Goal: Task Accomplishment & Management: Use online tool/utility

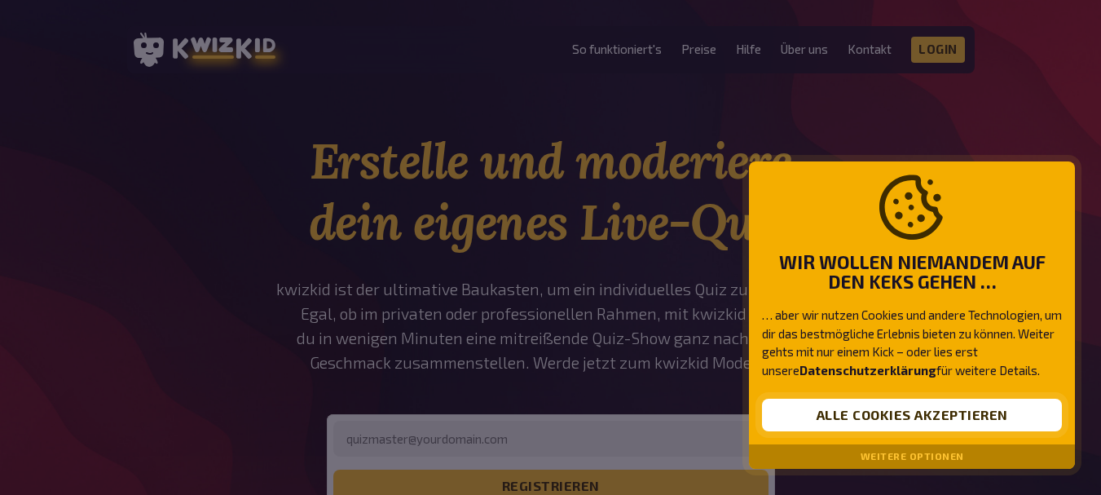
click at [825, 408] on button "Alle Cookies akzeptieren" at bounding box center [912, 415] width 300 height 33
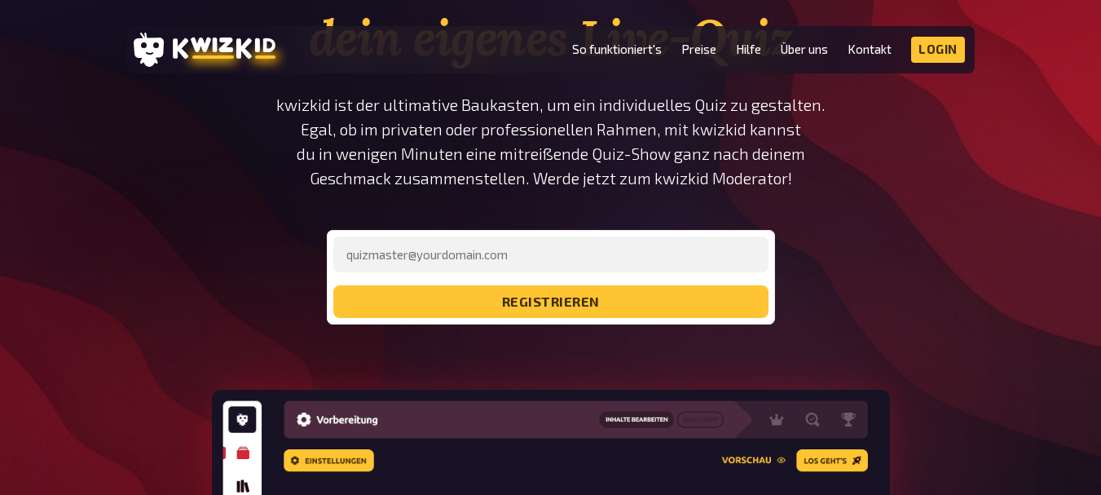
scroll to position [214, 0]
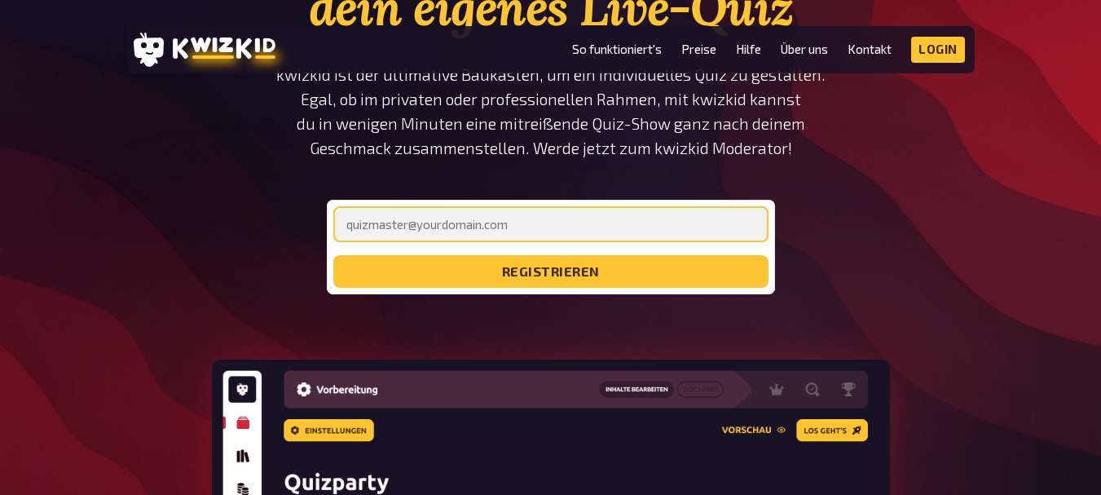
click at [501, 234] on input "email" at bounding box center [550, 224] width 435 height 36
type input "[EMAIL_ADDRESS][DOMAIN_NAME]"
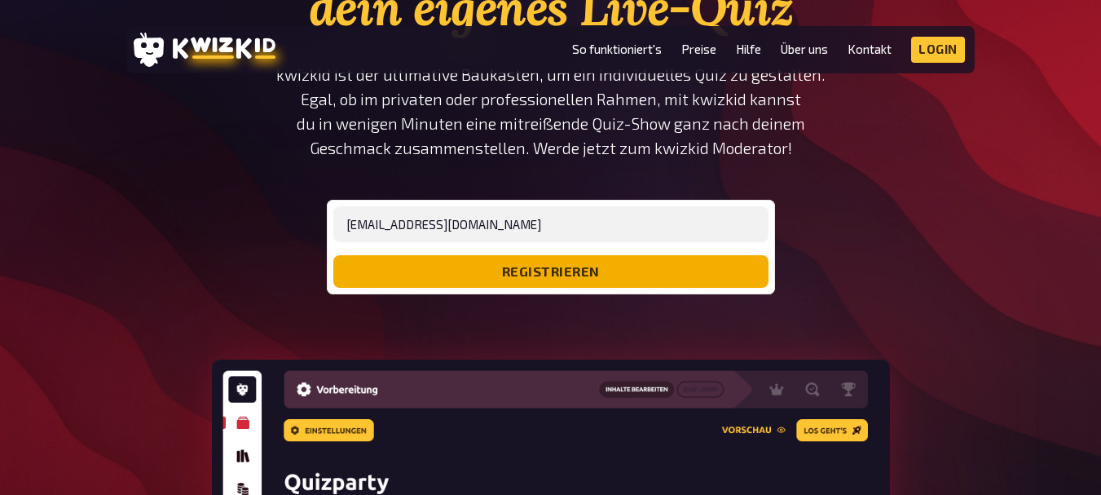
click at [518, 271] on button "registrieren" at bounding box center [550, 271] width 435 height 33
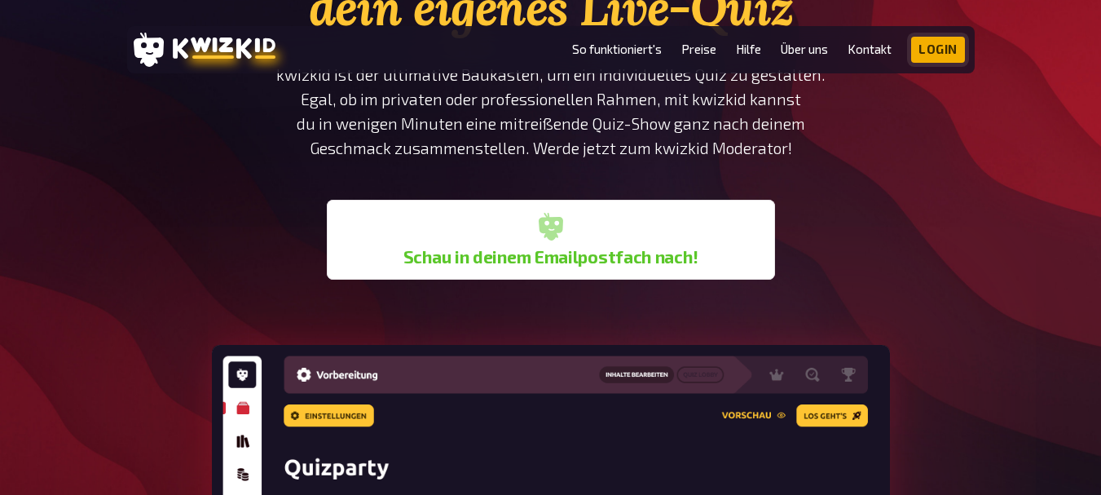
click at [943, 48] on link "Login" at bounding box center [938, 50] width 54 height 26
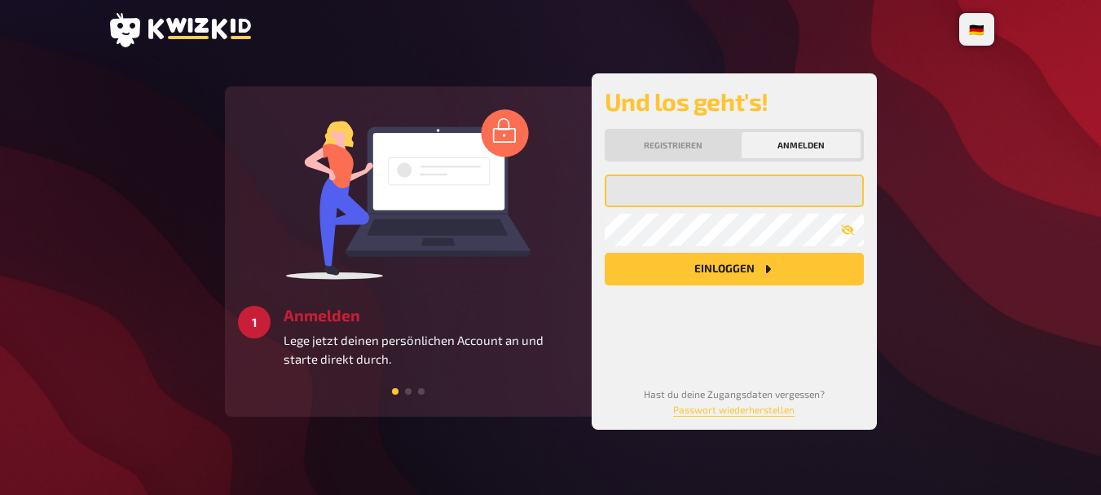
click at [678, 187] on input "email" at bounding box center [734, 190] width 259 height 33
type input "[EMAIL_ADDRESS][DOMAIN_NAME]"
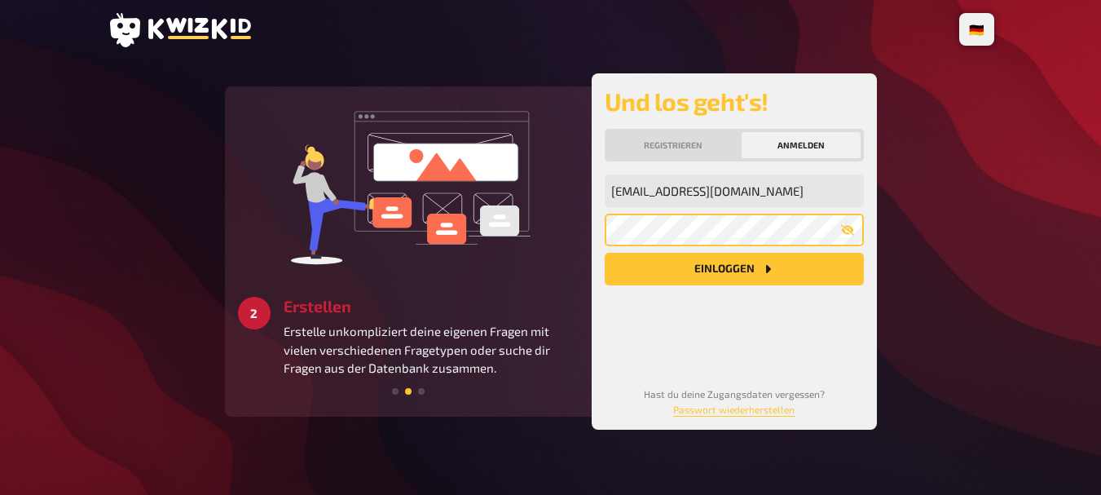
click at [605, 253] on button "Einloggen" at bounding box center [734, 269] width 259 height 33
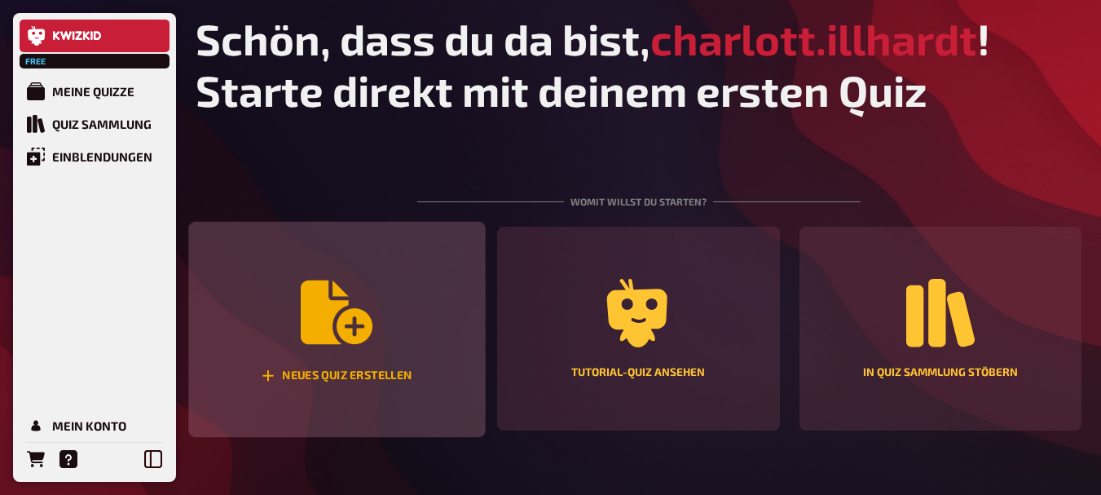
click at [332, 336] on icon "Neues Quiz erstellen" at bounding box center [337, 312] width 72 height 64
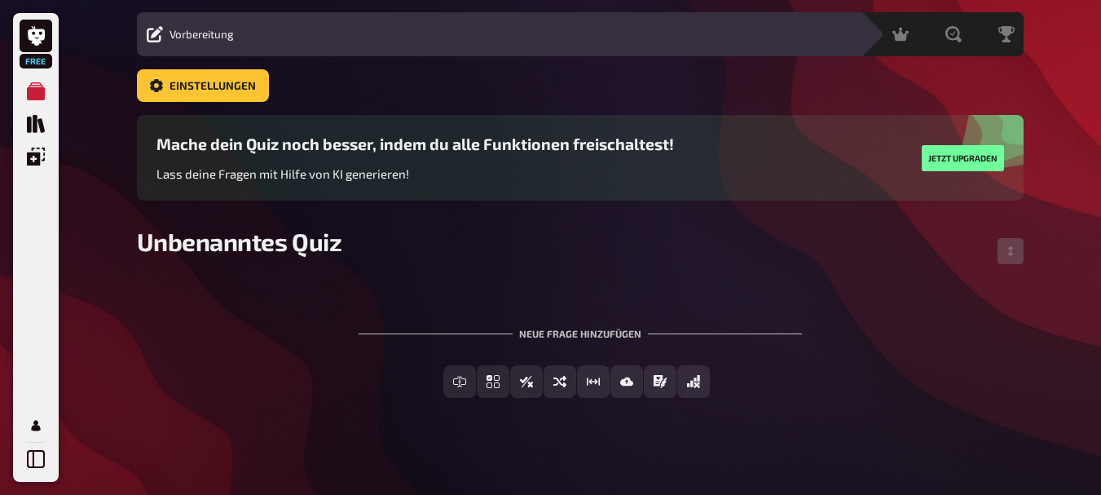
scroll to position [51, 0]
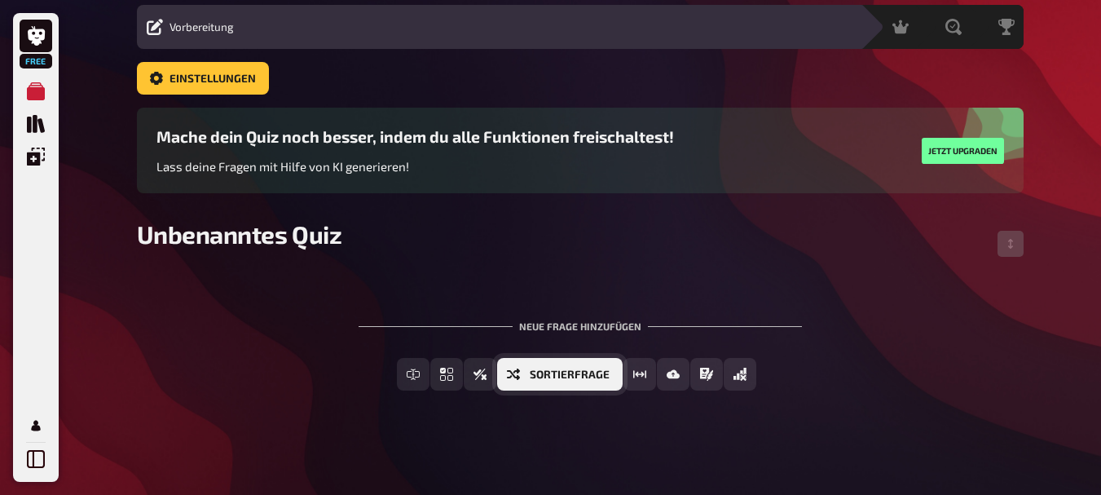
click at [586, 373] on span "Sortierfrage" at bounding box center [570, 374] width 80 height 11
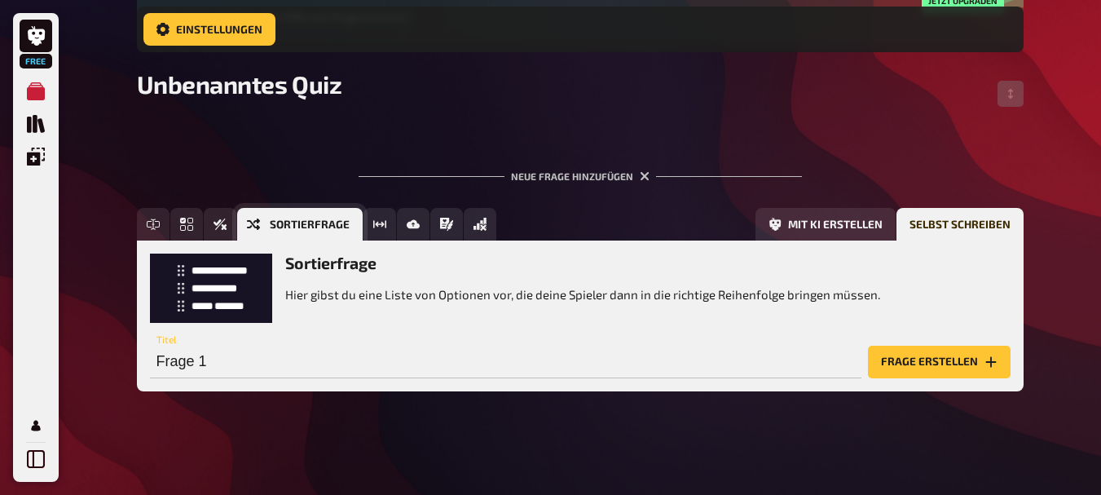
scroll to position [214, 0]
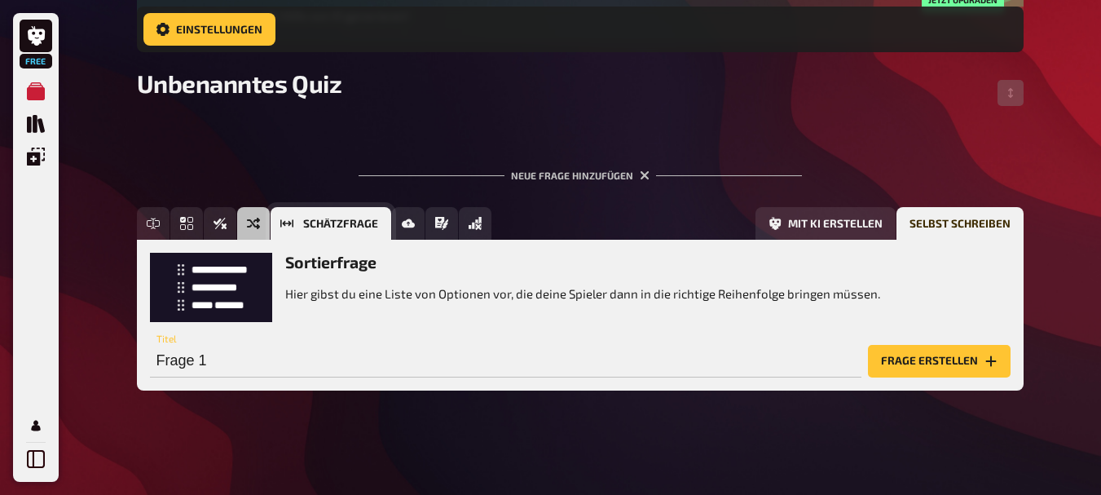
click at [285, 218] on icon "Schätzfrage" at bounding box center [286, 223] width 13 height 13
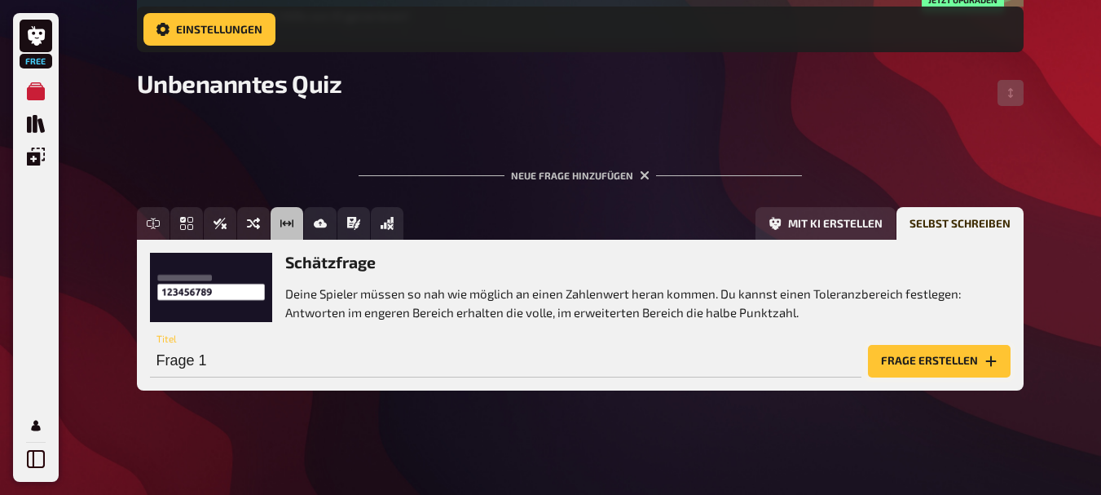
click at [889, 364] on button "Frage erstellen" at bounding box center [939, 361] width 143 height 33
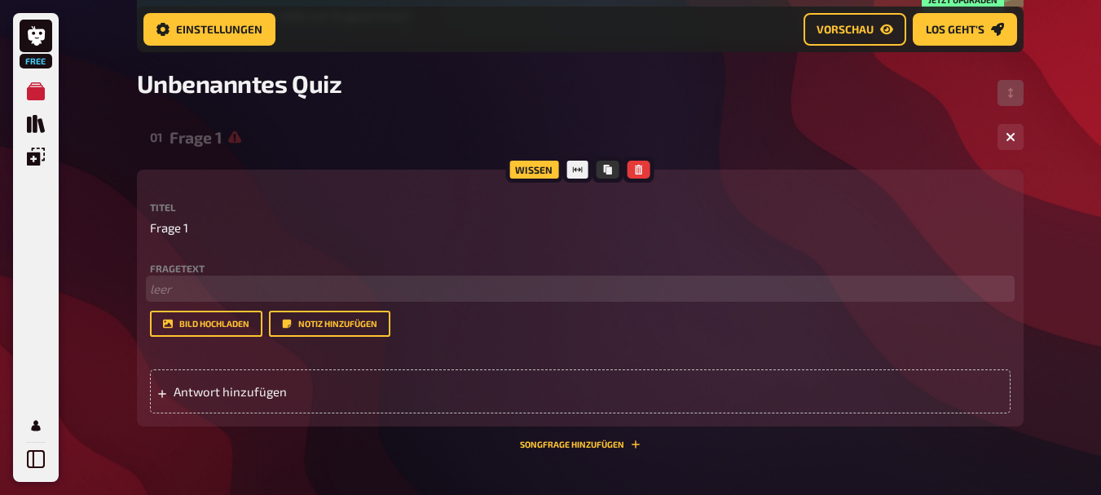
click at [187, 285] on p "﻿ leer" at bounding box center [580, 289] width 861 height 19
click at [209, 292] on span "Wie viele kartoffeln werden" at bounding box center [226, 288] width 153 height 15
click at [310, 289] on p "Wie viele Kartoffeln werden" at bounding box center [580, 289] width 861 height 19
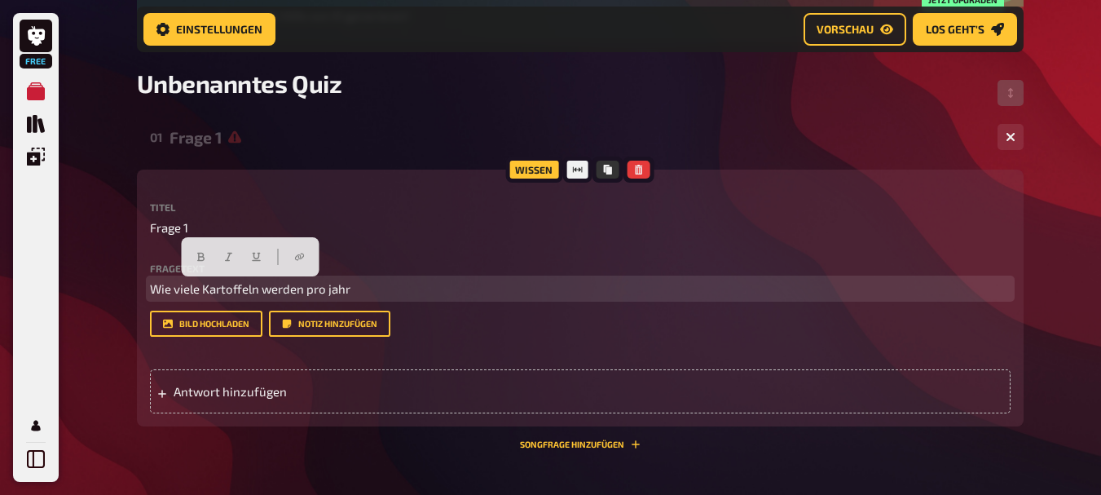
drag, startPoint x: 379, startPoint y: 292, endPoint x: 50, endPoint y: 276, distance: 329.7
click at [50, 276] on div "Free Meine Quizze Quiz Sammlung Einblendungen Profil Home Meine Quizze Unbenann…" at bounding box center [550, 237] width 1101 height 903
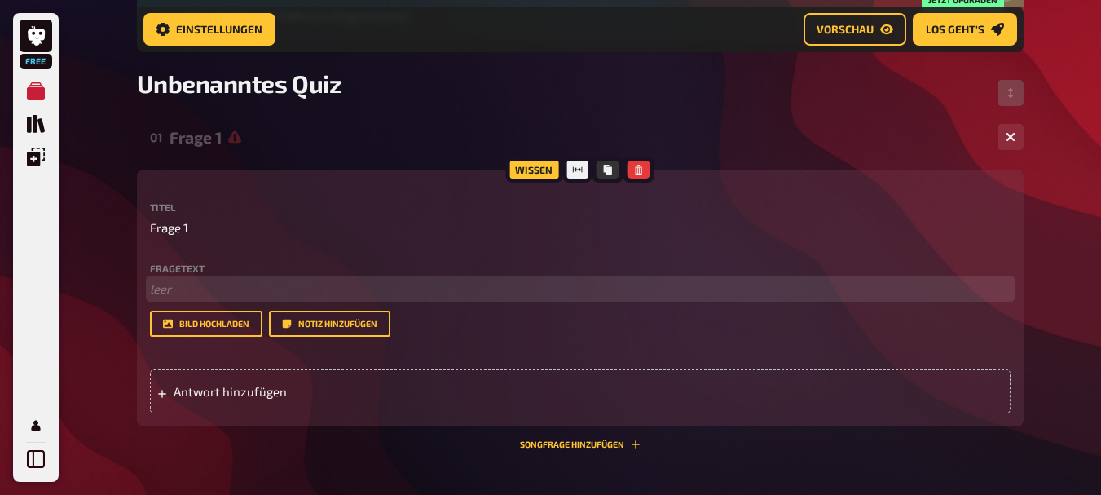
click at [165, 287] on p "﻿ leer" at bounding box center [580, 289] width 861 height 19
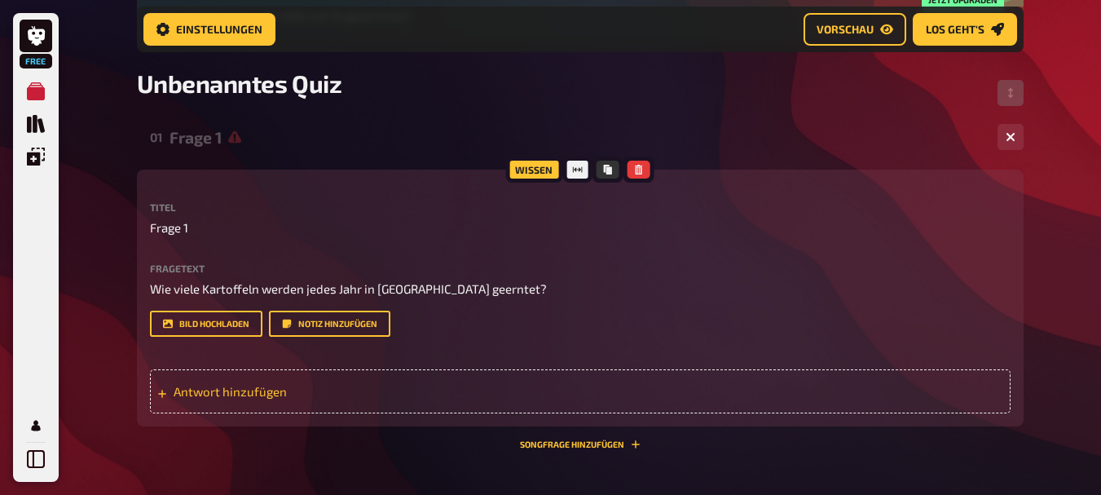
click at [217, 399] on span "Antwort hinzufügen" at bounding box center [301, 391] width 254 height 15
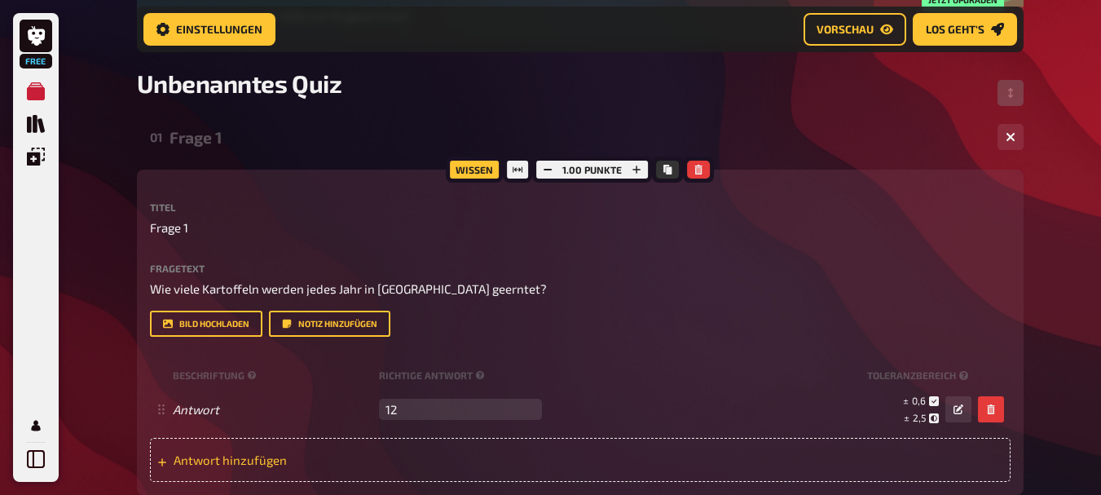
type input "12.7"
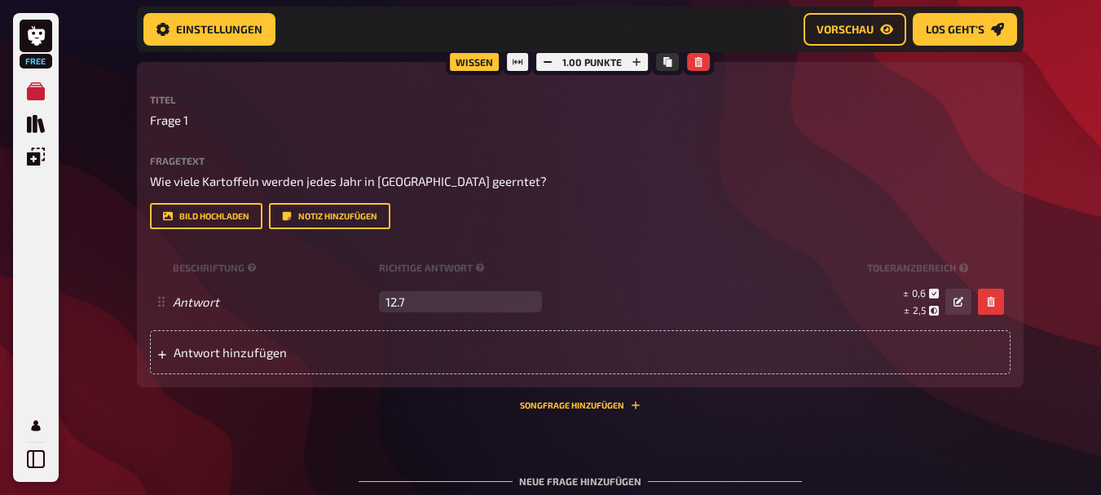
scroll to position [324, 0]
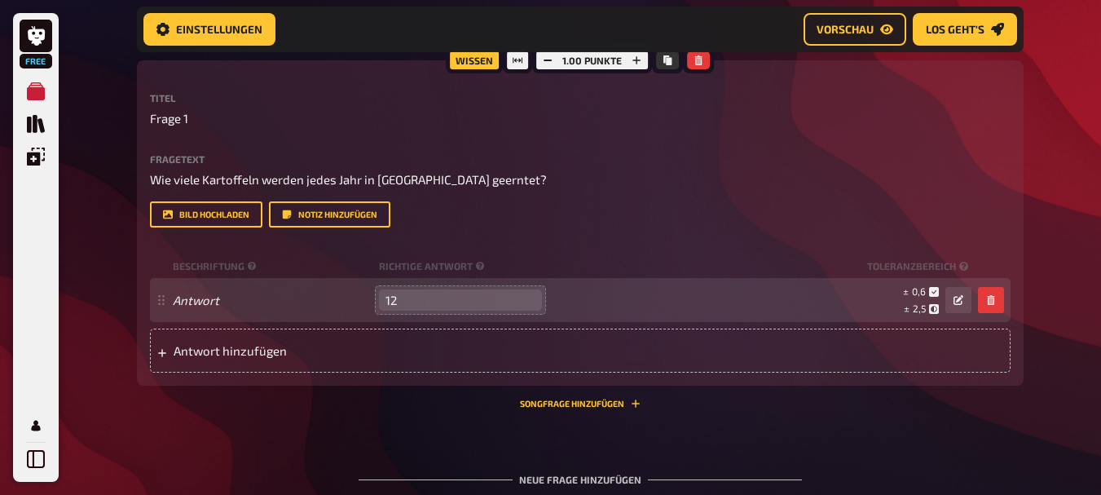
click at [522, 311] on input "12" at bounding box center [460, 299] width 163 height 21
click at [522, 311] on input "11" at bounding box center [460, 299] width 163 height 21
click at [522, 311] on input "10" at bounding box center [460, 299] width 163 height 21
click at [522, 311] on input "11" at bounding box center [460, 299] width 163 height 21
click at [522, 311] on input "12" at bounding box center [460, 299] width 163 height 21
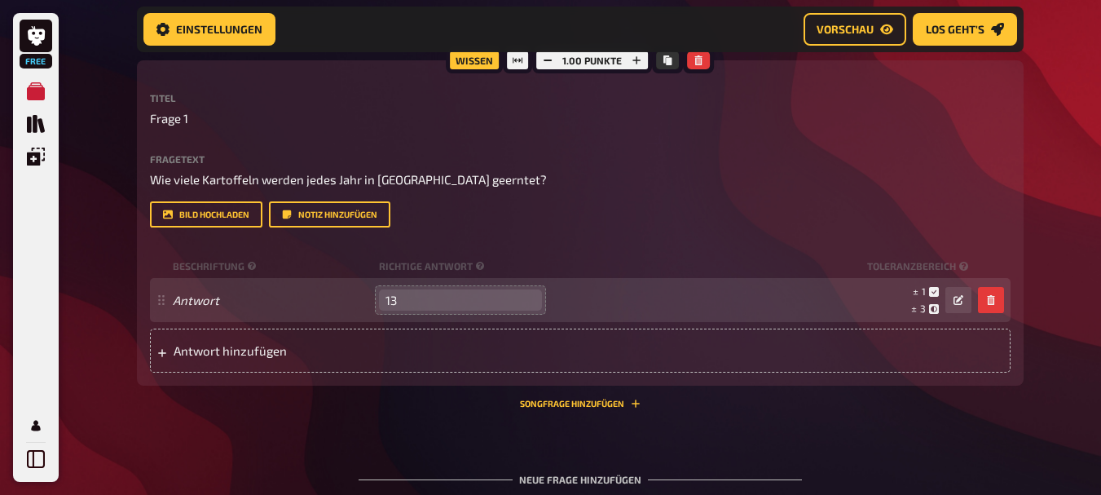
click at [522, 311] on input "13" at bounding box center [460, 299] width 163 height 21
click at [523, 311] on input "14" at bounding box center [460, 299] width 163 height 21
click at [523, 311] on input "13" at bounding box center [460, 299] width 163 height 21
click at [523, 311] on input "12" at bounding box center [460, 299] width 163 height 21
type input "12.7"
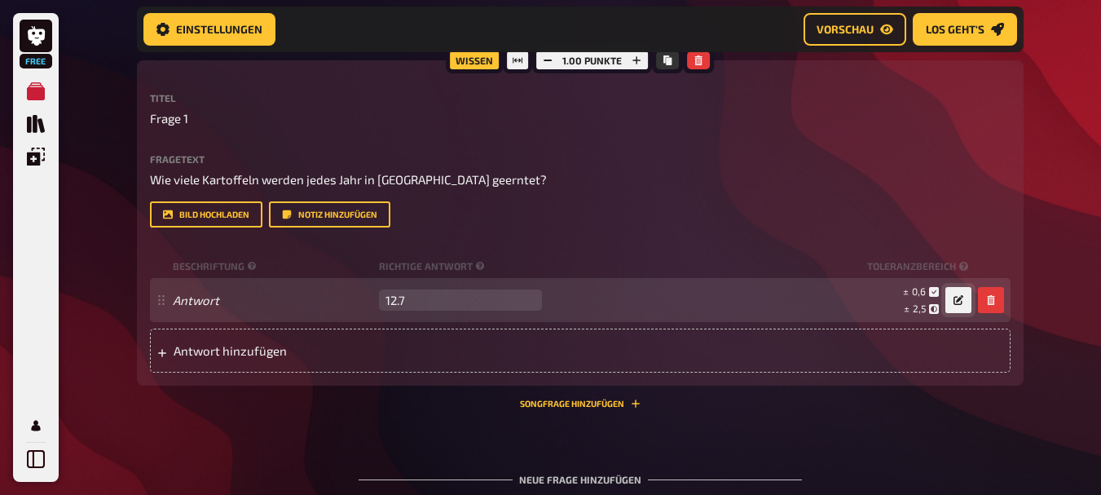
click at [958, 305] on icon "button" at bounding box center [959, 300] width 10 height 10
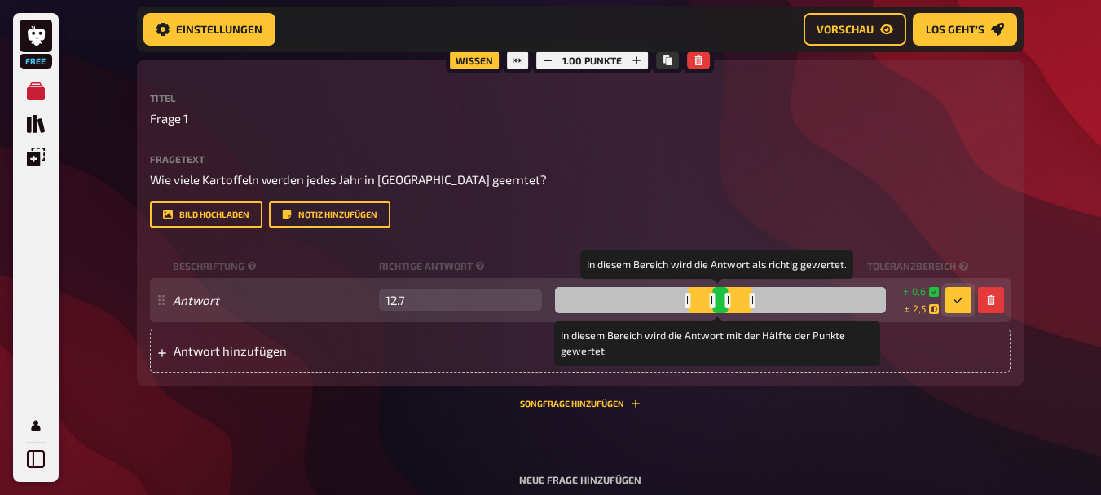
click at [646, 313] on div at bounding box center [720, 300] width 331 height 26
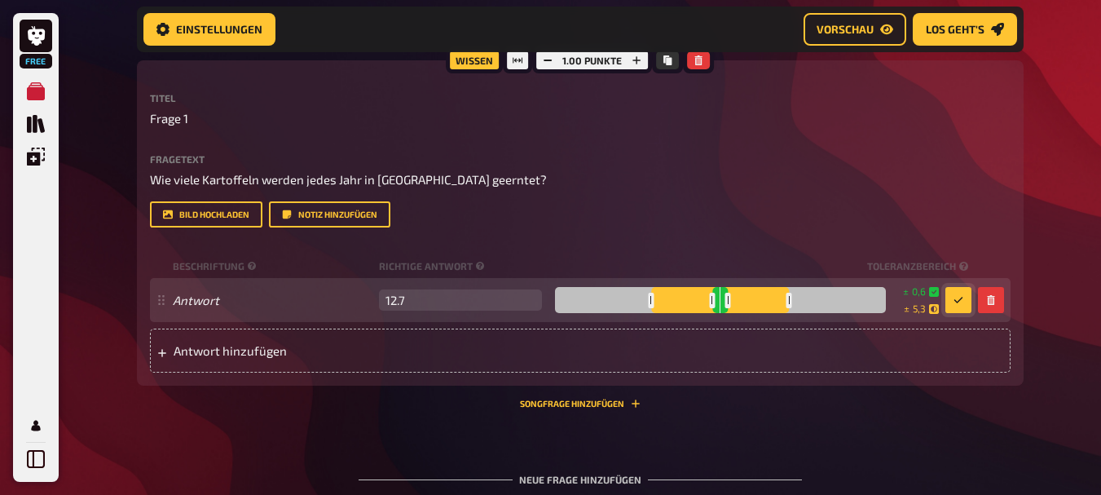
click at [679, 313] on div at bounding box center [720, 300] width 331 height 26
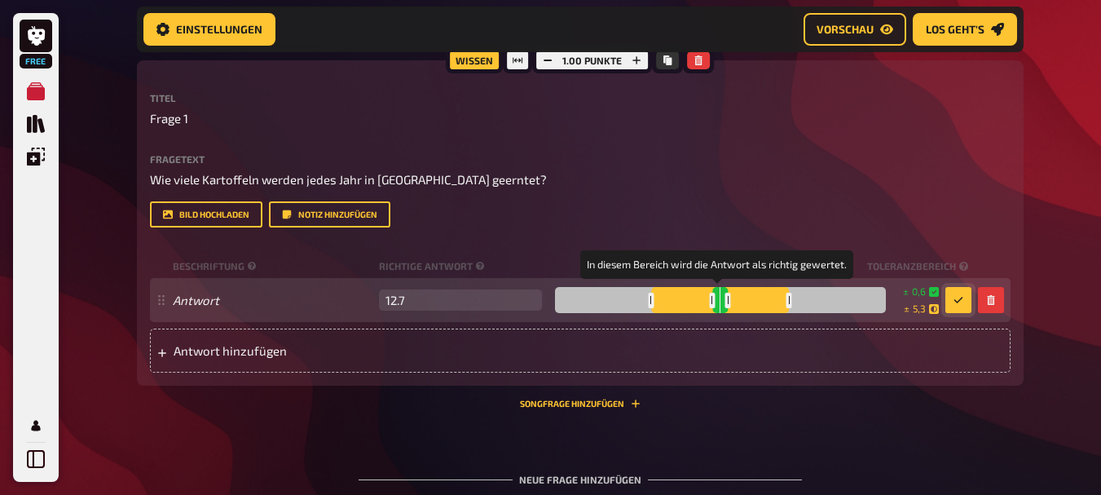
click at [709, 308] on div at bounding box center [712, 300] width 6 height 15
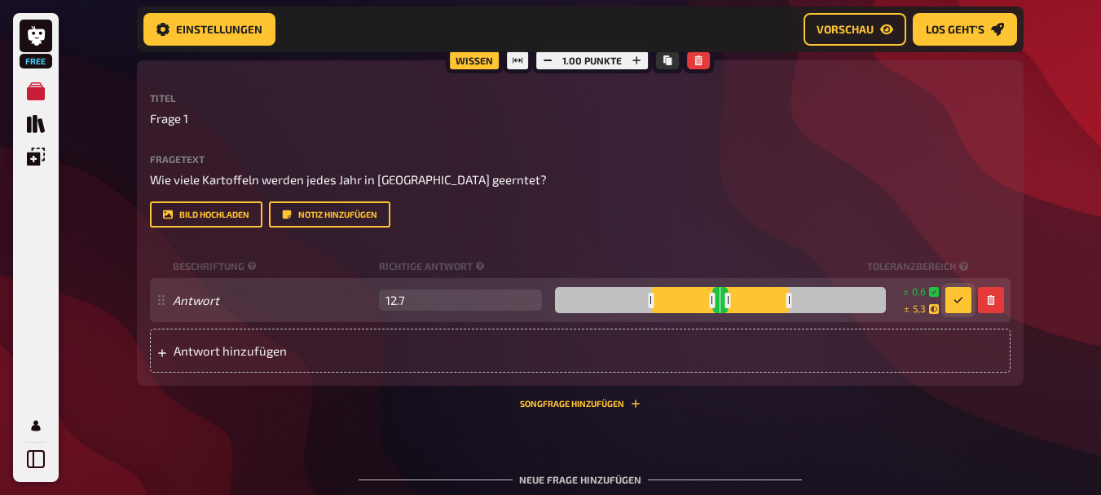
click at [613, 313] on div at bounding box center [720, 300] width 331 height 26
click at [875, 313] on div at bounding box center [720, 300] width 331 height 26
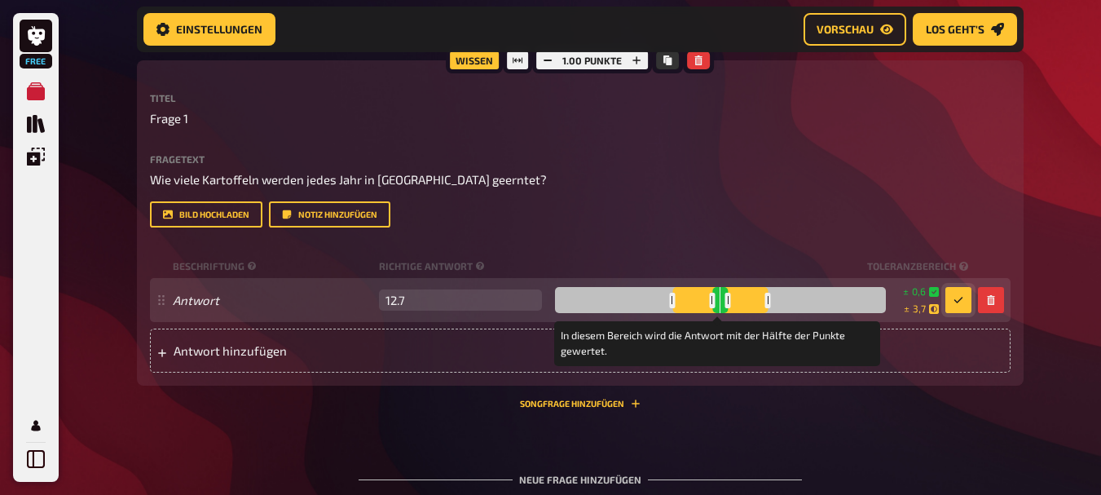
drag, startPoint x: 873, startPoint y: 357, endPoint x: 764, endPoint y: 364, distance: 109.5
click at [765, 308] on div at bounding box center [768, 300] width 6 height 15
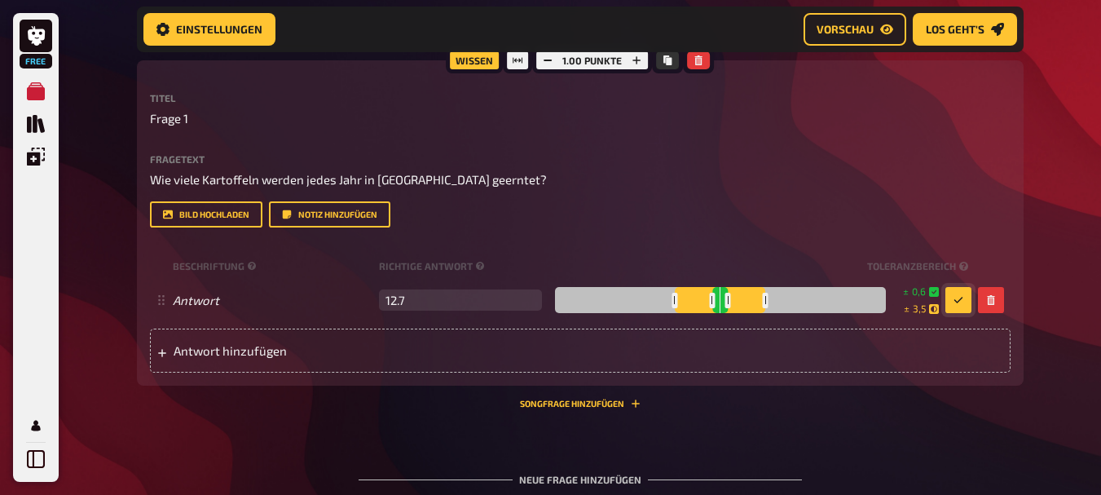
click at [966, 313] on button "button" at bounding box center [959, 300] width 26 height 26
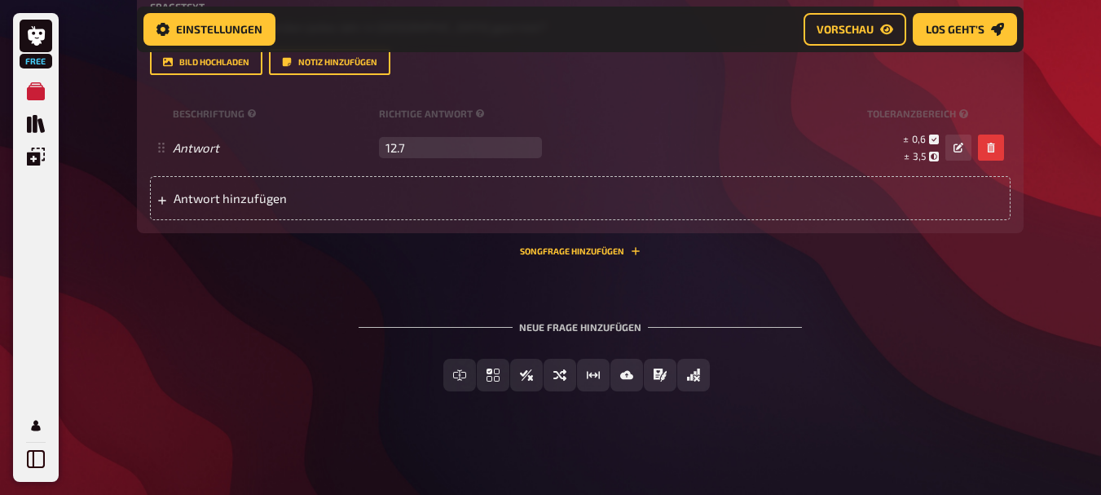
scroll to position [491, 0]
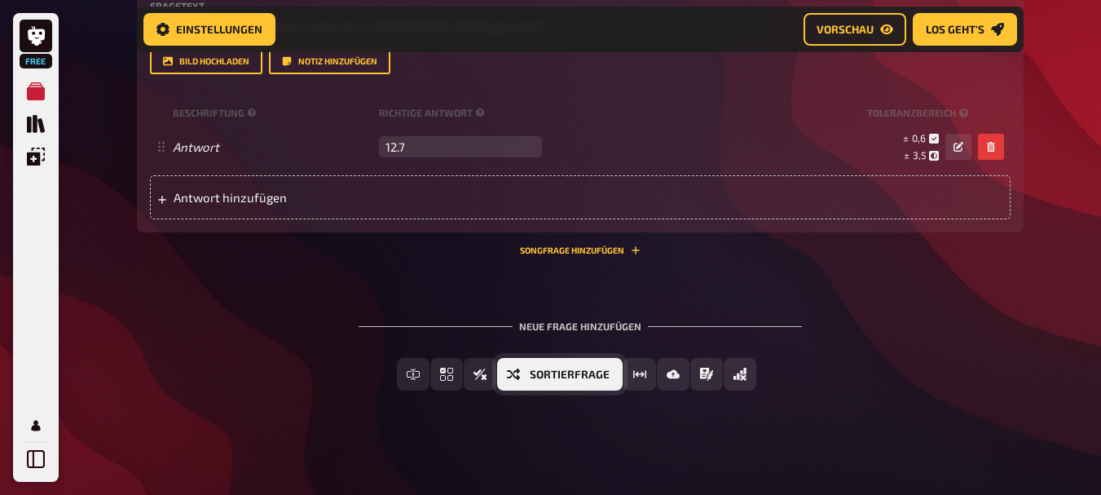
click at [520, 381] on icon "Sortierfrage" at bounding box center [513, 374] width 13 height 13
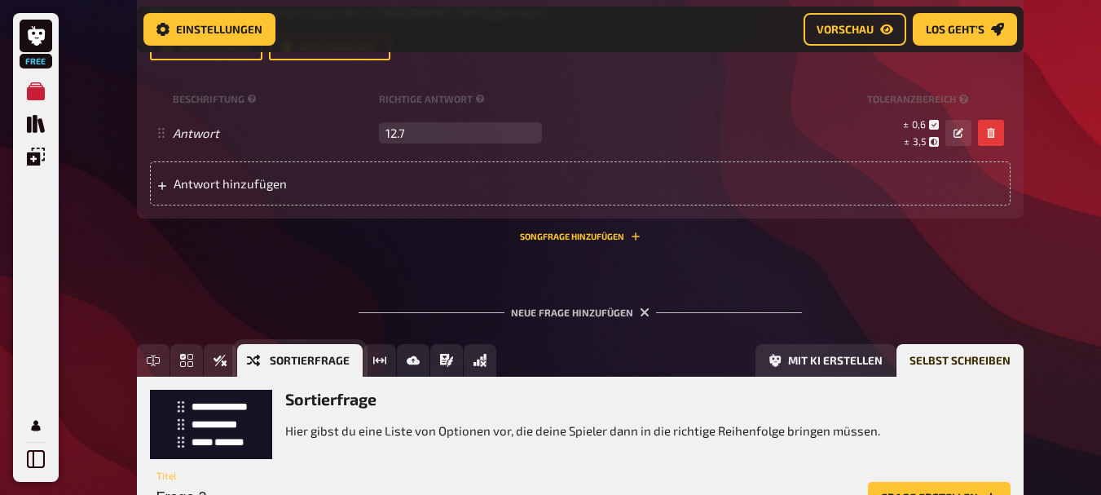
scroll to position [682, 0]
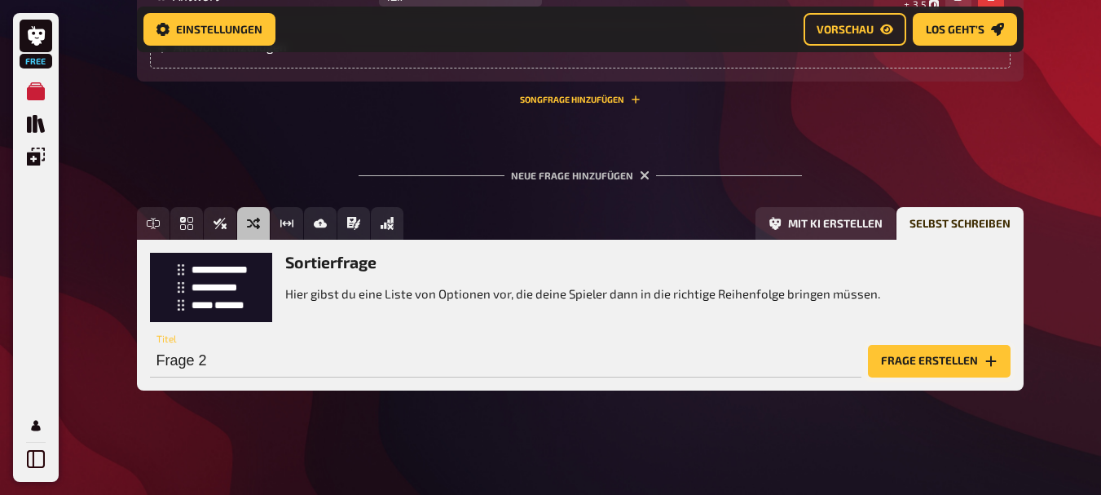
click at [920, 359] on button "Frage erstellen" at bounding box center [939, 361] width 143 height 33
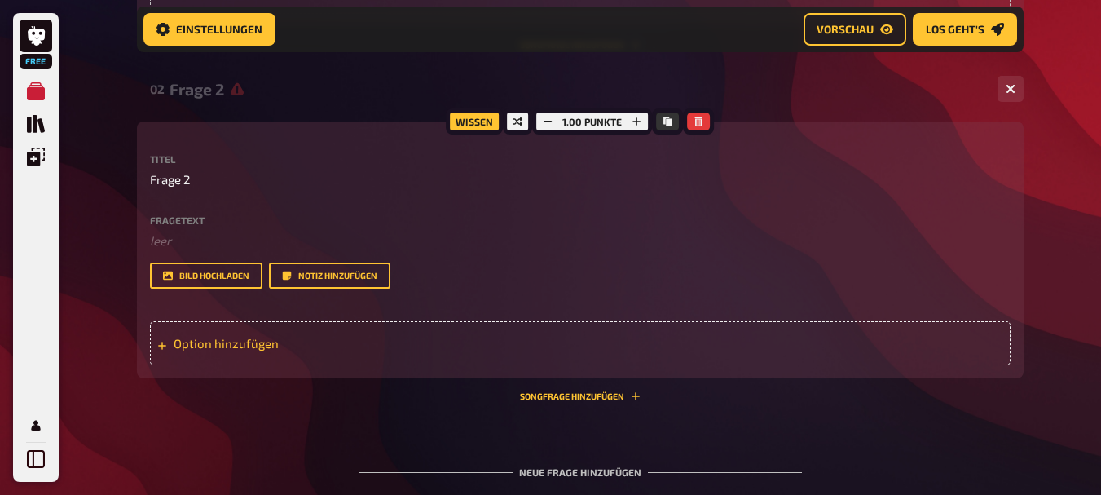
click at [414, 365] on div "Option hinzufügen" at bounding box center [580, 343] width 861 height 44
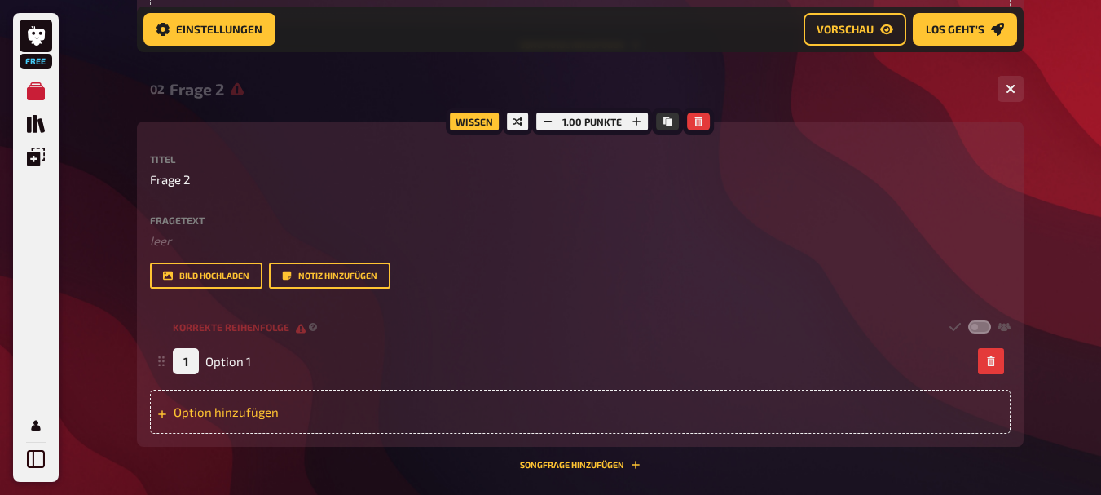
click at [294, 434] on div "Option hinzufügen" at bounding box center [580, 412] width 861 height 44
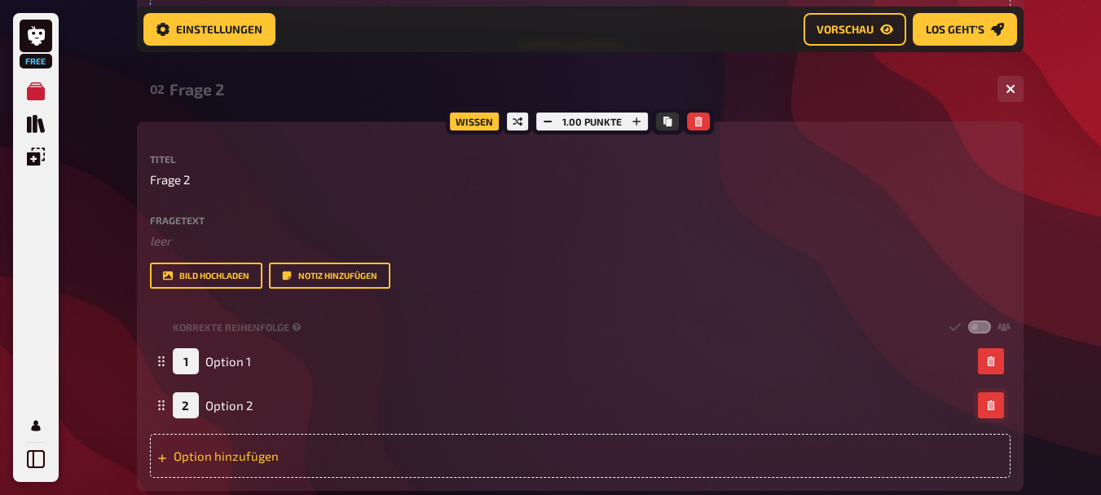
click at [991, 410] on icon "button" at bounding box center [990, 405] width 7 height 10
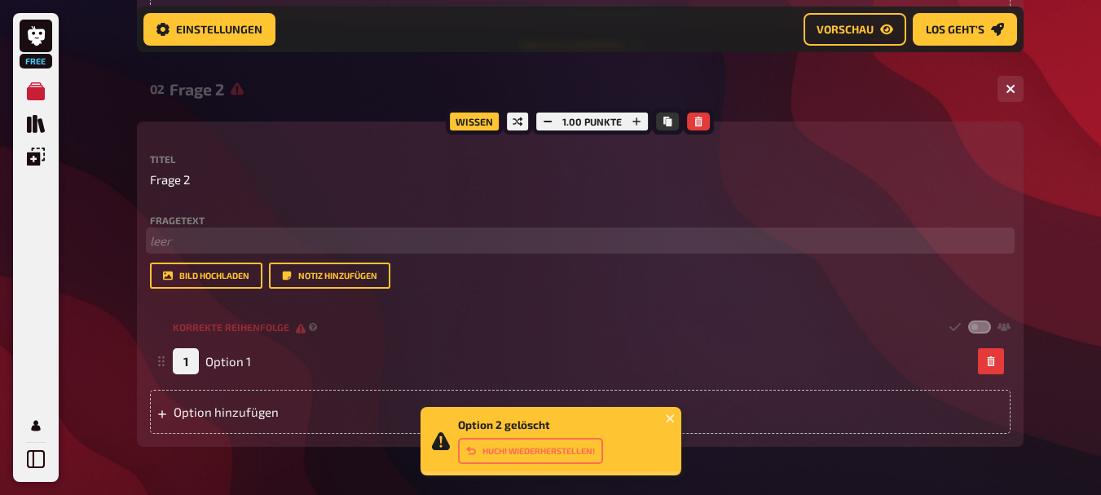
click at [258, 250] on p "﻿ leer" at bounding box center [580, 241] width 861 height 19
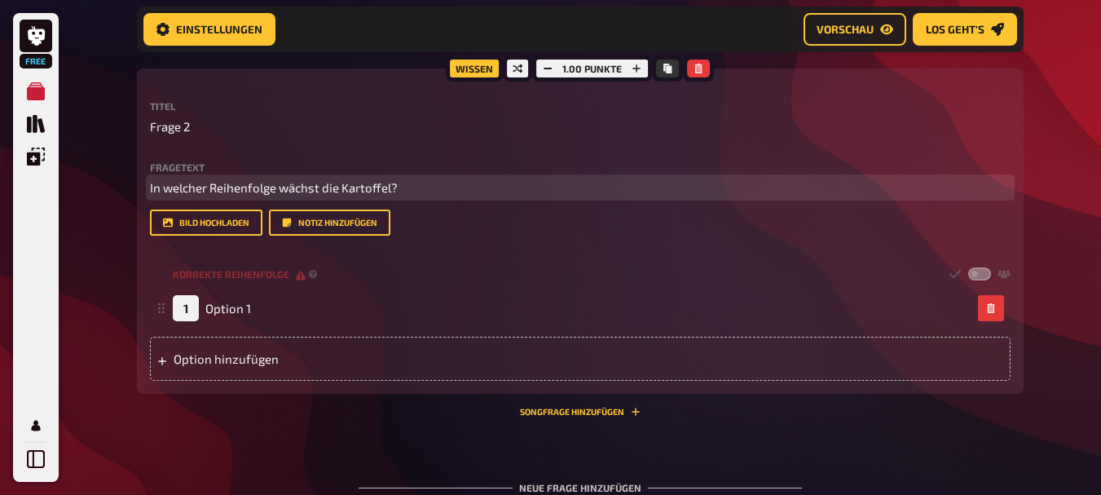
scroll to position [753, 0]
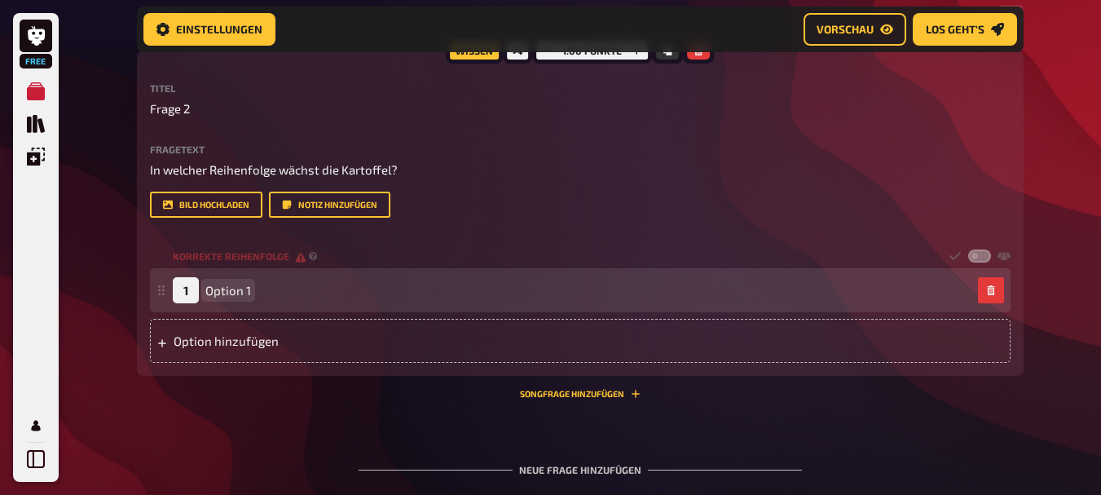
click at [296, 303] on div "1 Option 1" at bounding box center [572, 290] width 799 height 26
click at [184, 303] on div "1" at bounding box center [186, 290] width 26 height 26
click at [171, 312] on div "1 Option 1" at bounding box center [580, 290] width 861 height 44
click at [159, 295] on icon at bounding box center [162, 290] width 10 height 10
click at [245, 298] on span "Option 1" at bounding box center [228, 290] width 46 height 15
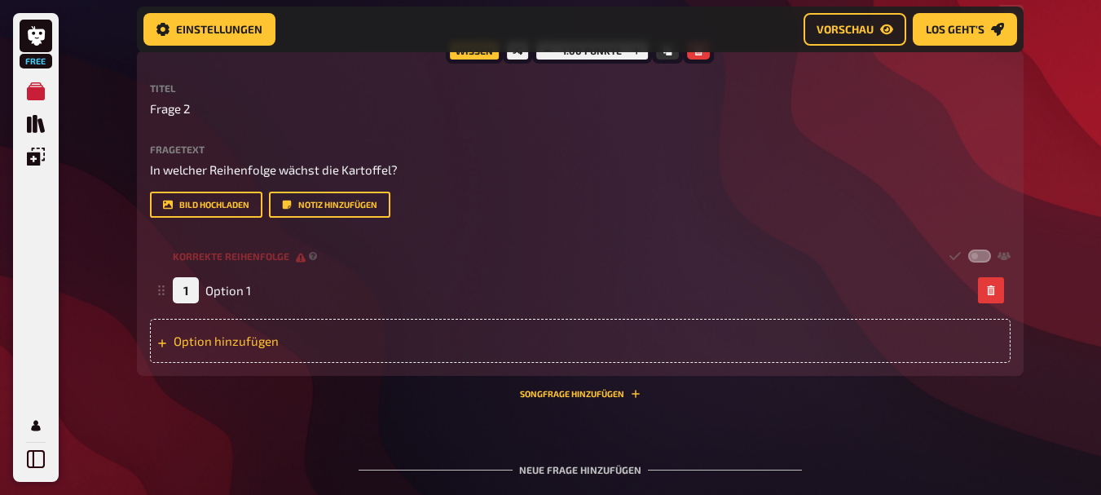
click at [196, 363] on div "Option hinzufügen" at bounding box center [580, 341] width 861 height 44
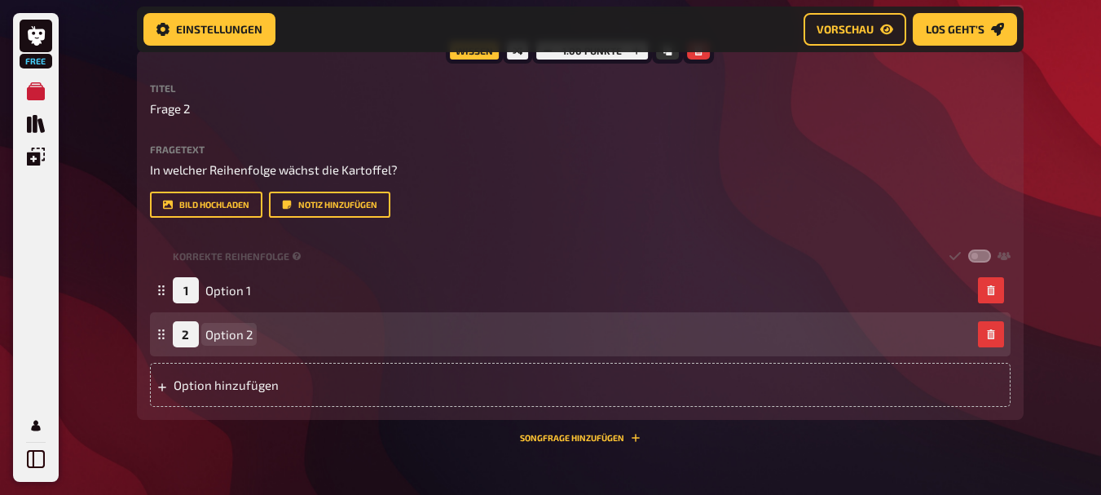
click at [232, 342] on span "Option 2" at bounding box center [228, 334] width 47 height 15
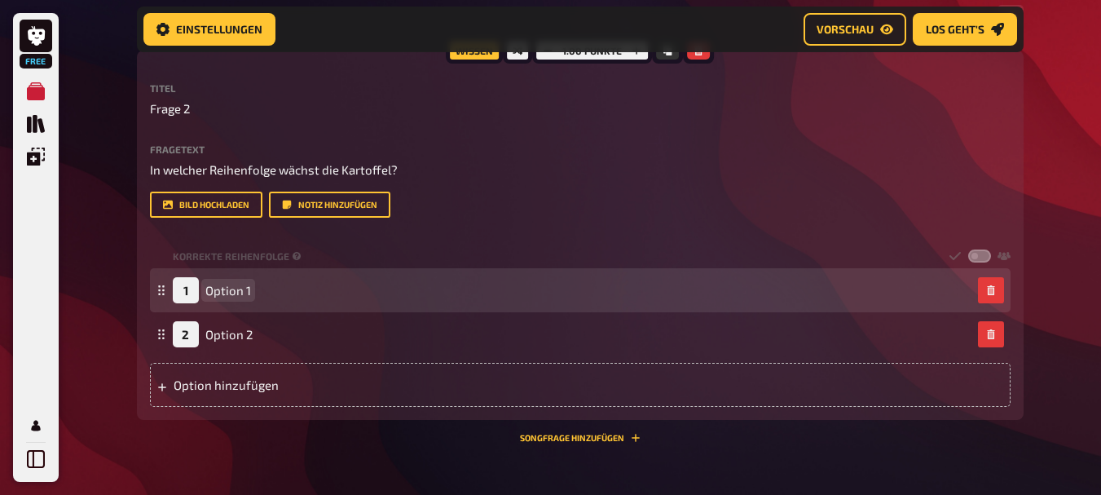
click at [213, 298] on span "Option 1" at bounding box center [228, 290] width 46 height 15
click at [164, 295] on icon at bounding box center [162, 290] width 10 height 10
click at [227, 298] on span "Option 1" at bounding box center [228, 290] width 46 height 15
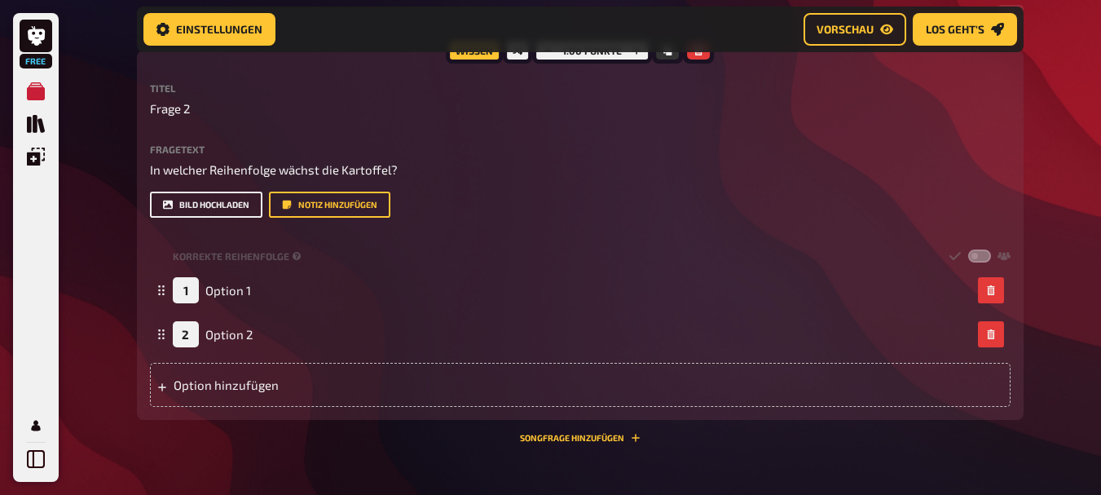
click at [233, 218] on button "Bild hochladen" at bounding box center [206, 205] width 112 height 26
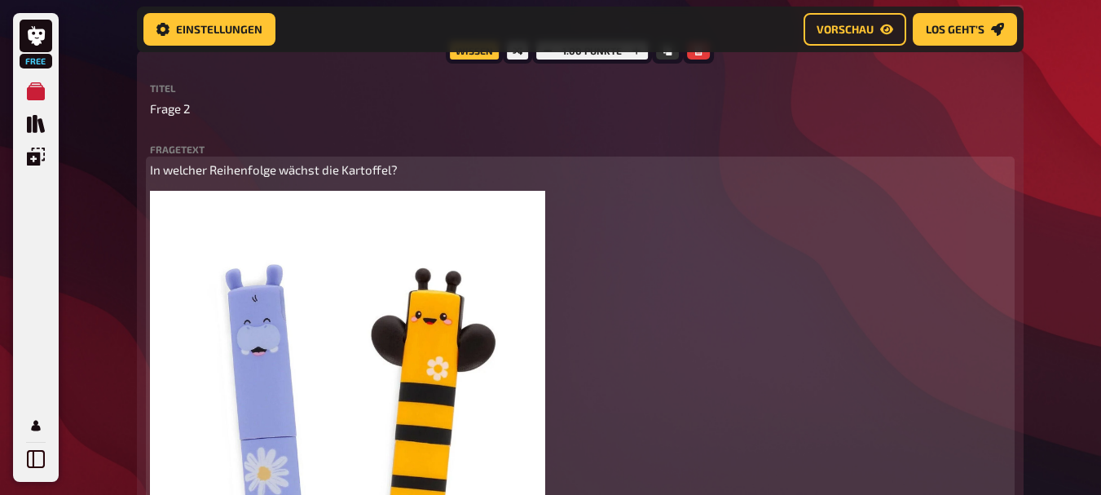
click at [536, 223] on button "button" at bounding box center [526, 210] width 26 height 26
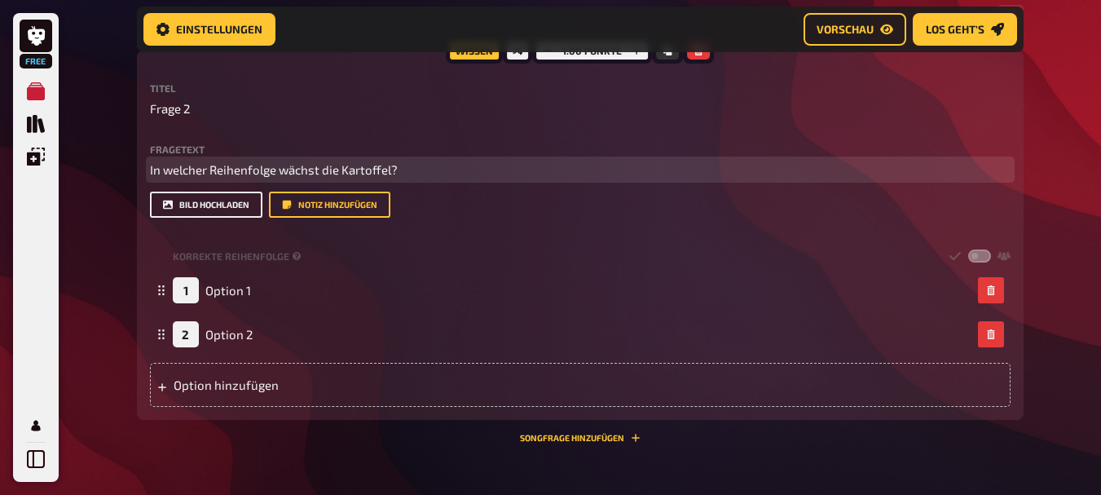
click at [214, 218] on button "Bild hochladen" at bounding box center [206, 205] width 112 height 26
click at [217, 218] on button "Bild hochladen" at bounding box center [206, 205] width 112 height 26
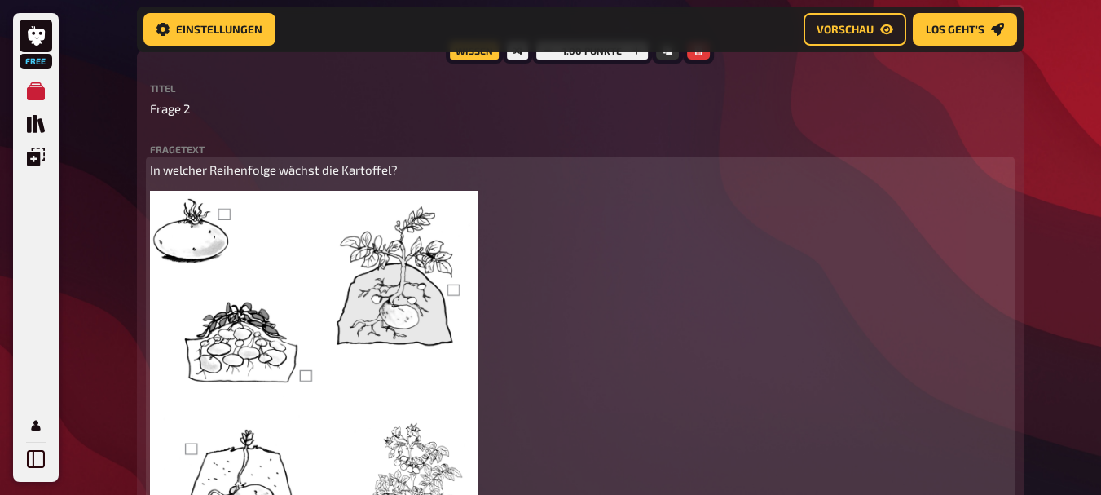
click at [731, 359] on div "In welcher Reihenfolge wächst die Kartoffel? ﻿" at bounding box center [580, 376] width 861 height 431
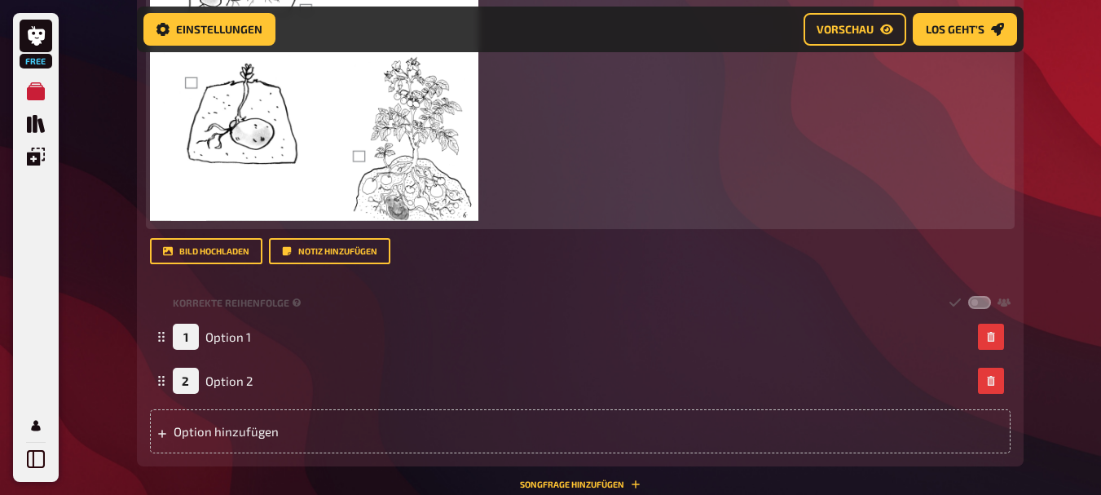
scroll to position [1127, 0]
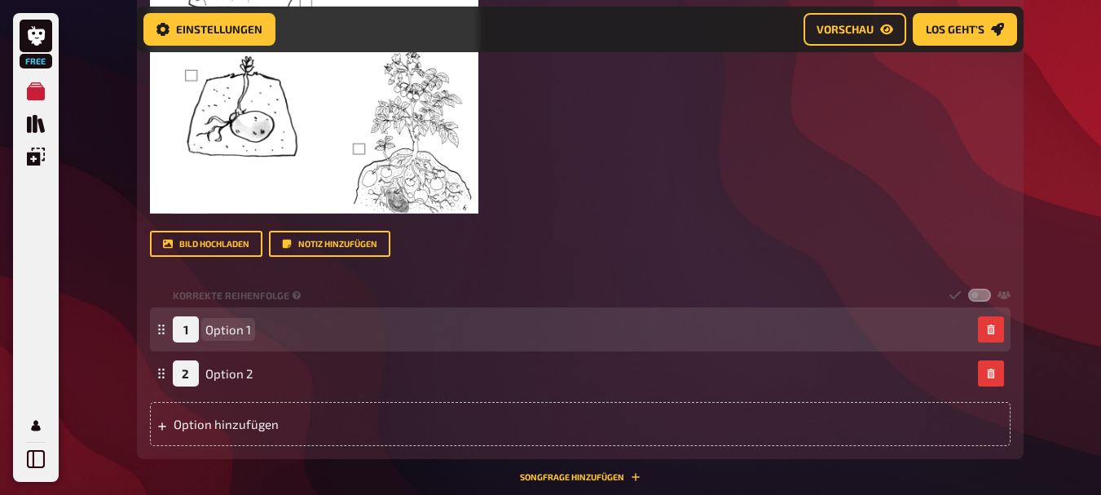
click at [312, 342] on div "1 Option 1" at bounding box center [572, 329] width 799 height 26
click at [299, 342] on div "1 Option 1" at bounding box center [572, 329] width 799 height 26
click at [248, 337] on span "Option 1" at bounding box center [228, 329] width 46 height 15
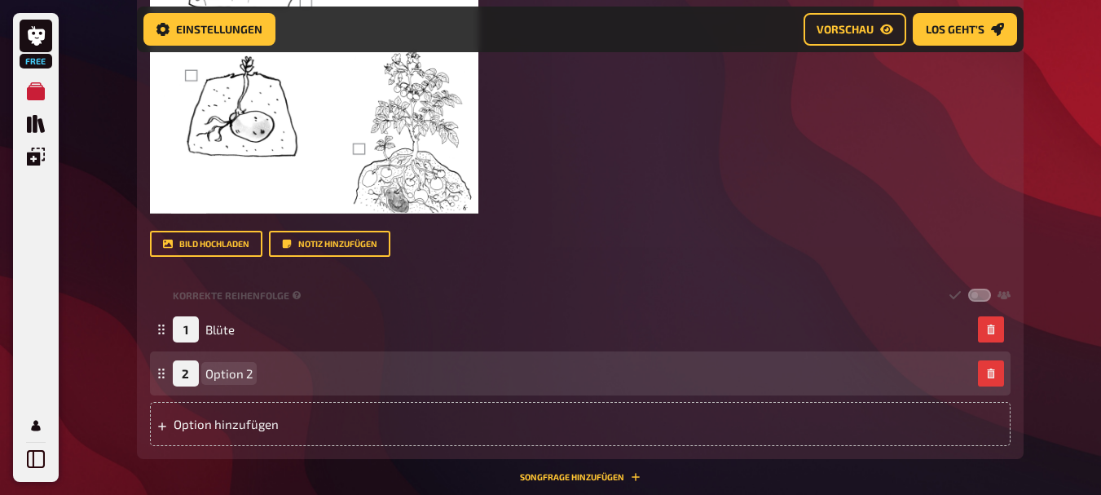
click at [254, 386] on div "2 Option 2" at bounding box center [572, 373] width 799 height 26
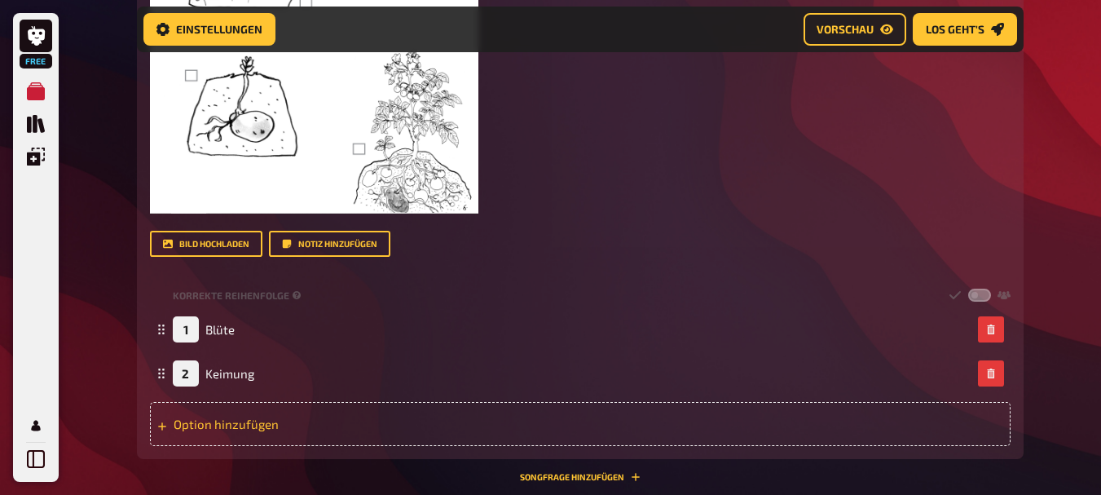
click at [545, 446] on div "Option hinzufügen" at bounding box center [580, 424] width 861 height 44
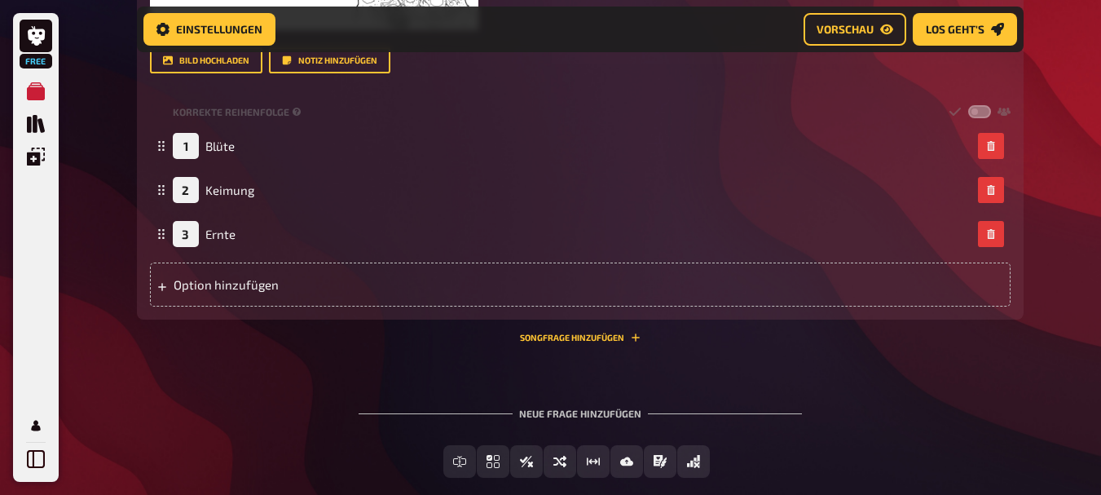
scroll to position [1355, 0]
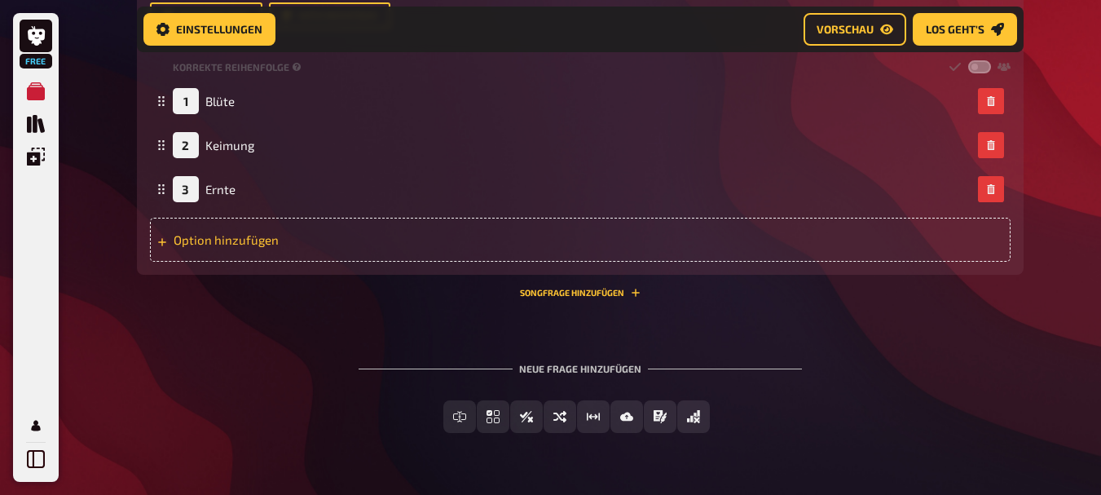
click at [527, 262] on div "Option hinzufügen" at bounding box center [580, 240] width 861 height 44
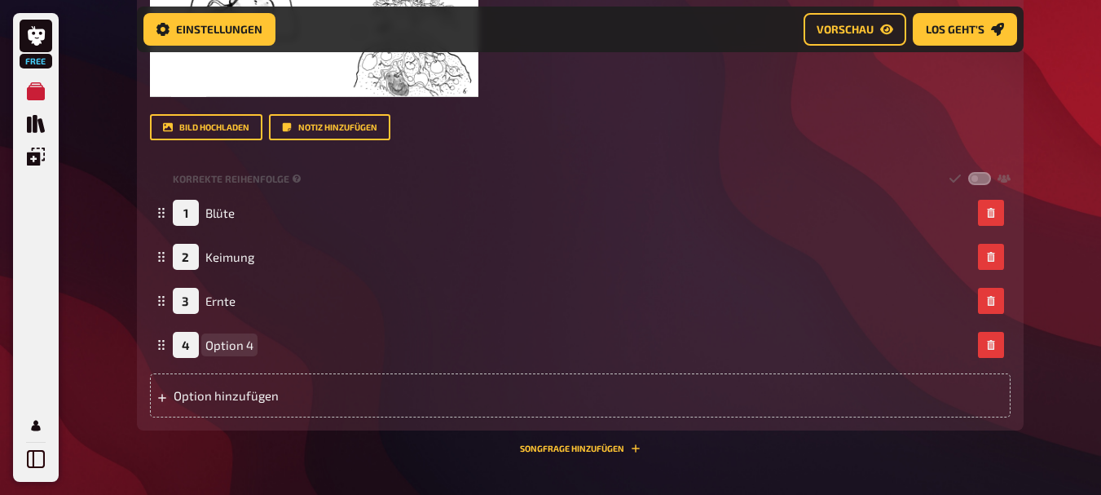
scroll to position [1233, 0]
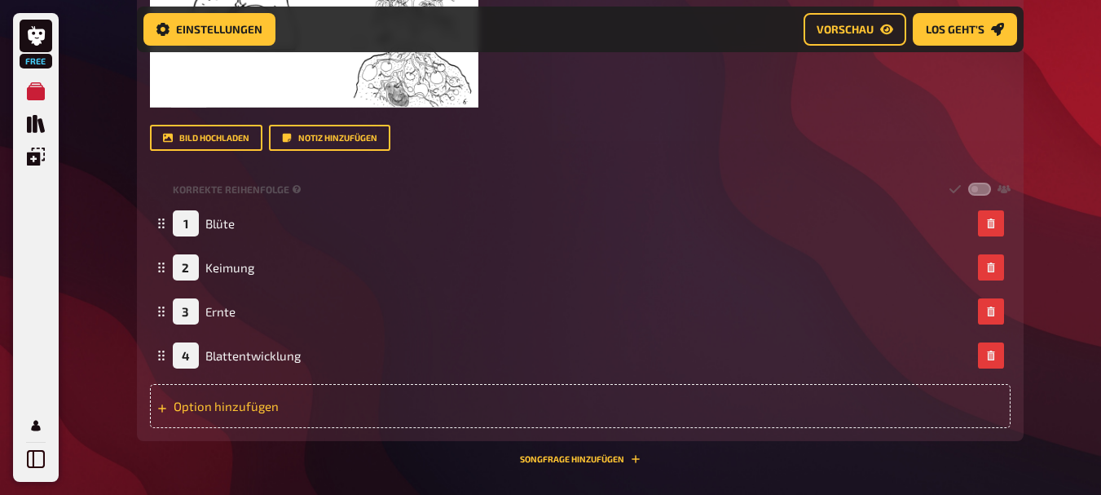
click at [401, 428] on div "Option hinzufügen" at bounding box center [580, 406] width 861 height 44
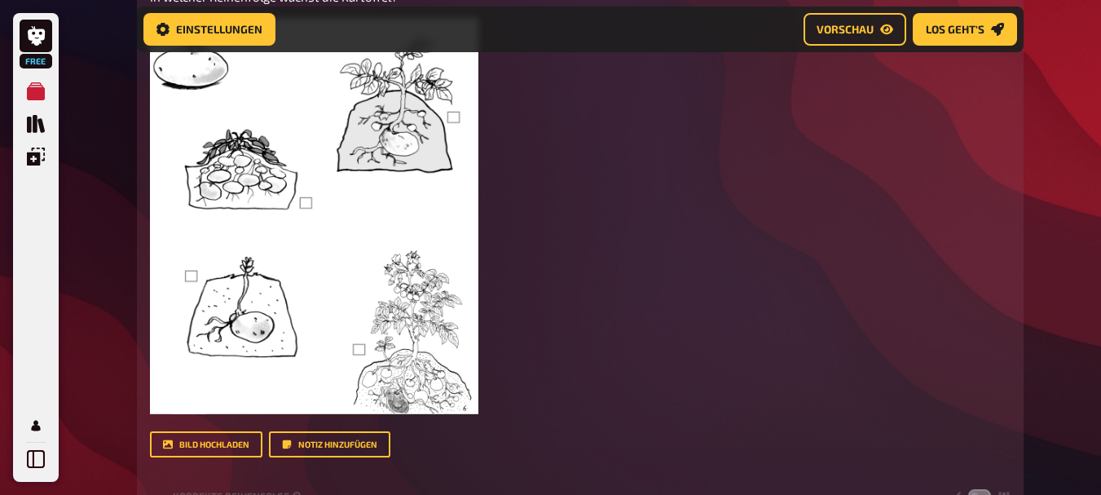
scroll to position [898, 0]
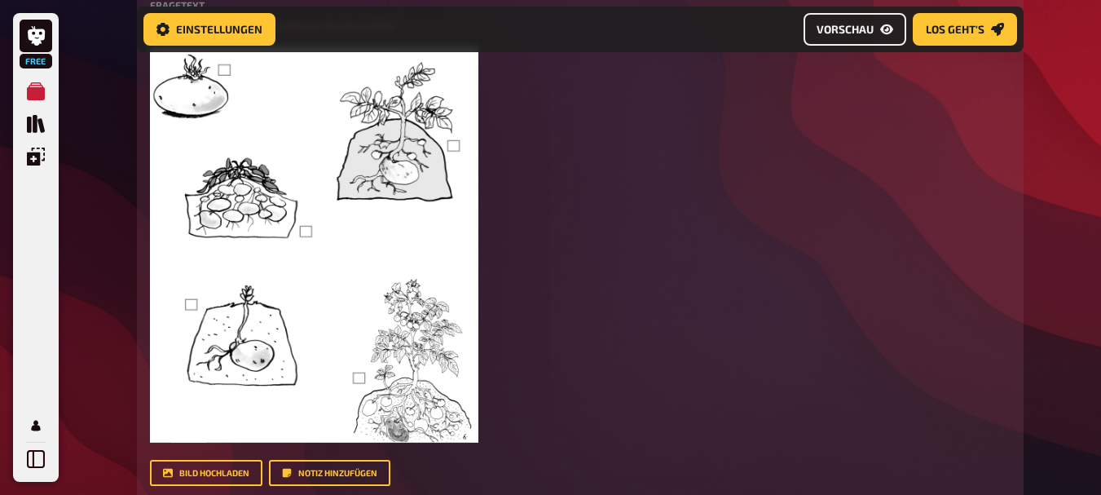
click at [850, 28] on span "Vorschau" at bounding box center [845, 29] width 57 height 11
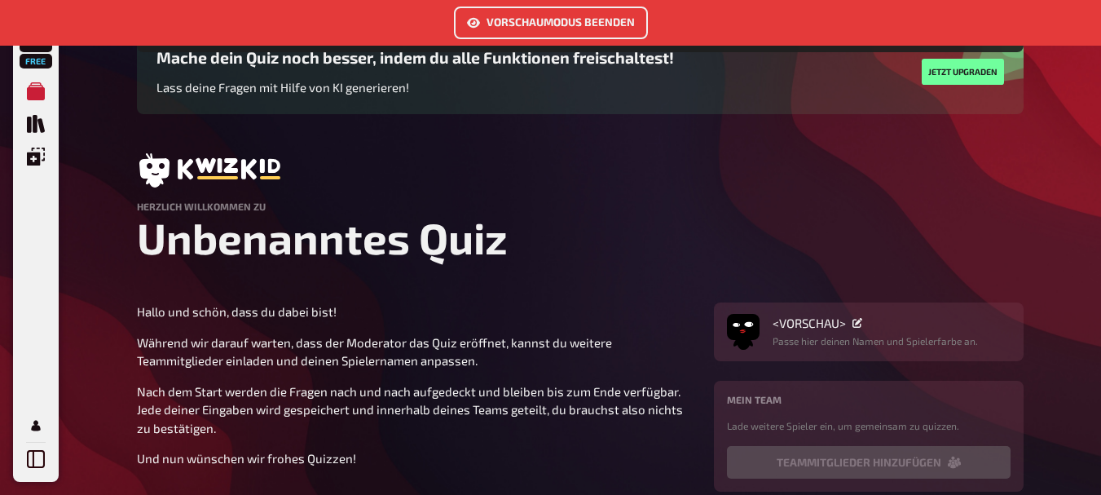
scroll to position [205, 0]
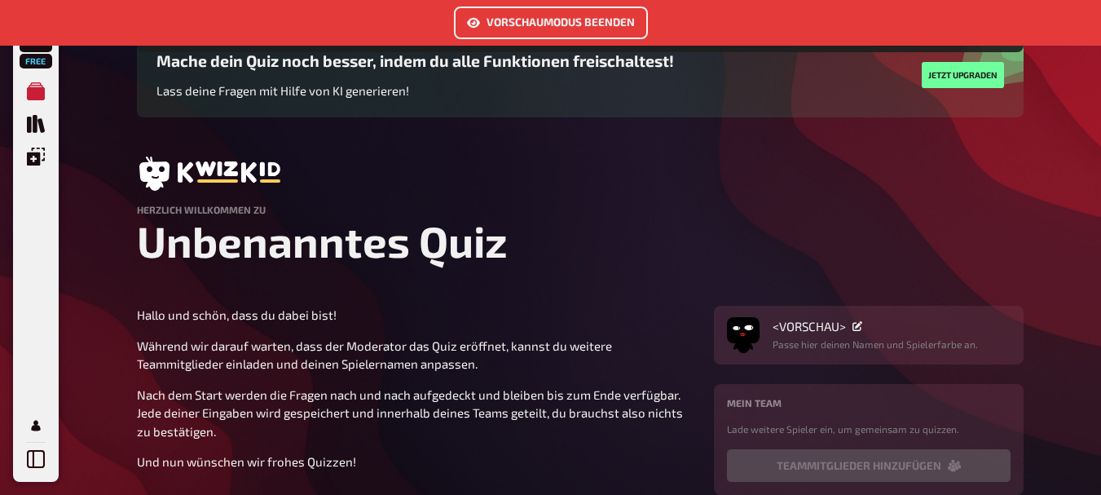
click at [858, 328] on icon at bounding box center [858, 326] width 10 height 10
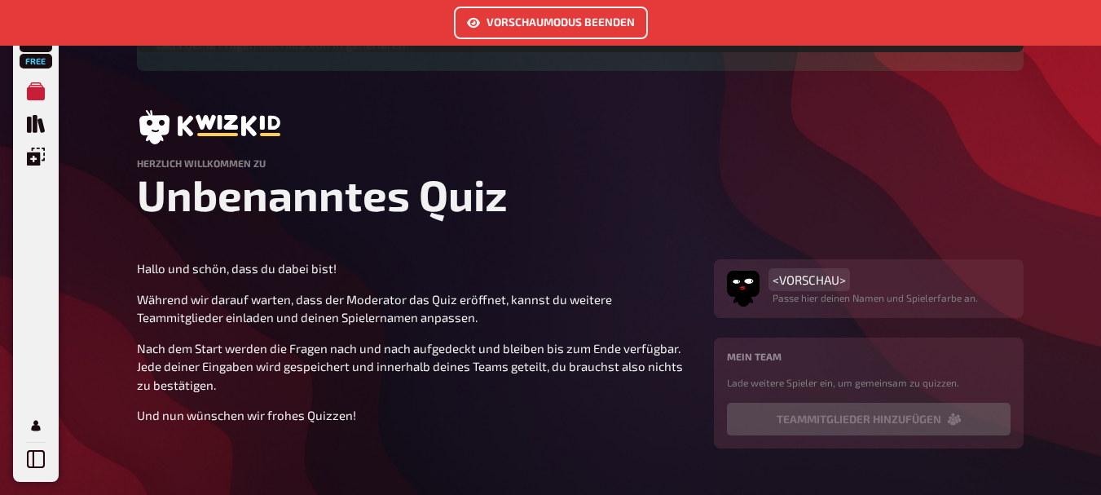
scroll to position [242, 0]
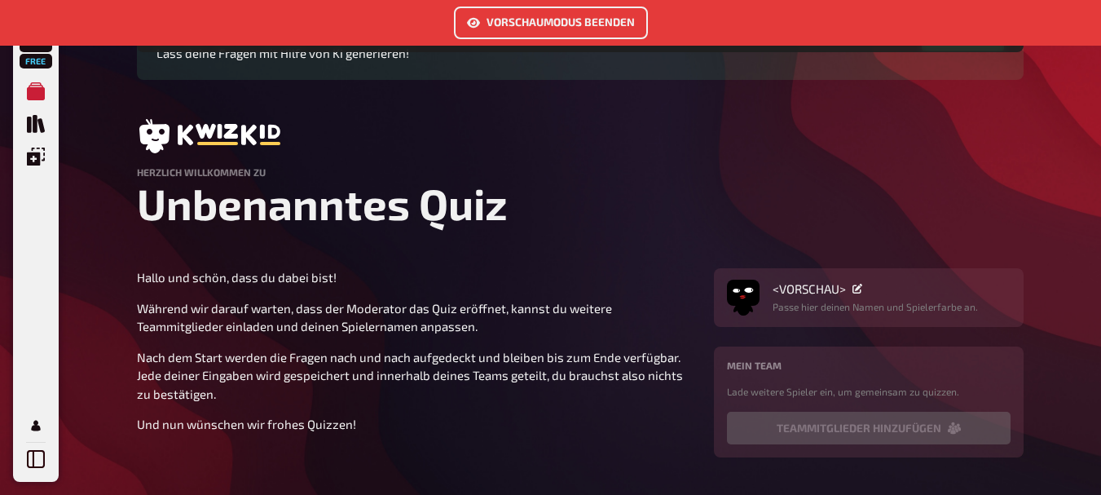
click at [477, 213] on h1 "Unbenanntes Quiz" at bounding box center [580, 203] width 887 height 51
click at [502, 212] on h1 "Unbenanntes Quiz" at bounding box center [580, 203] width 887 height 51
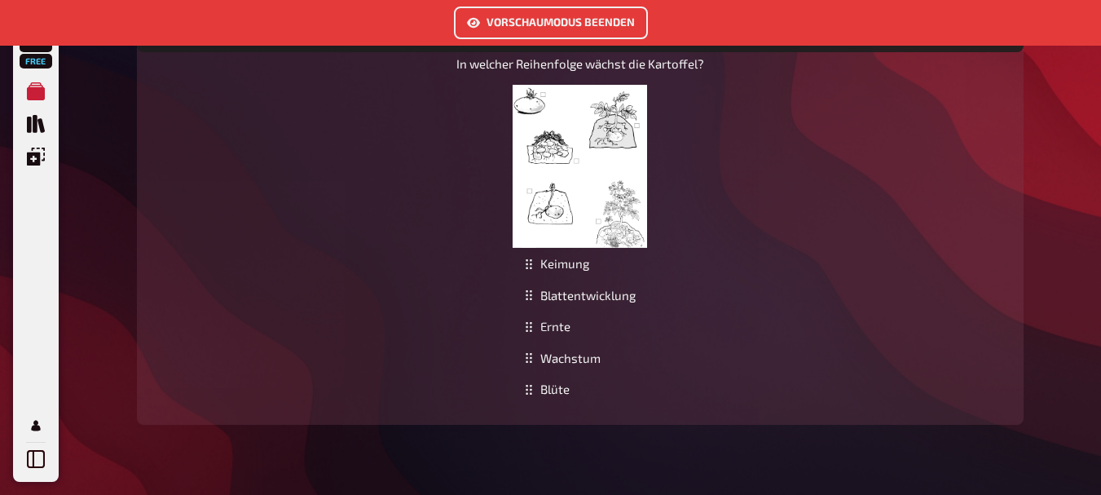
scroll to position [1164, 0]
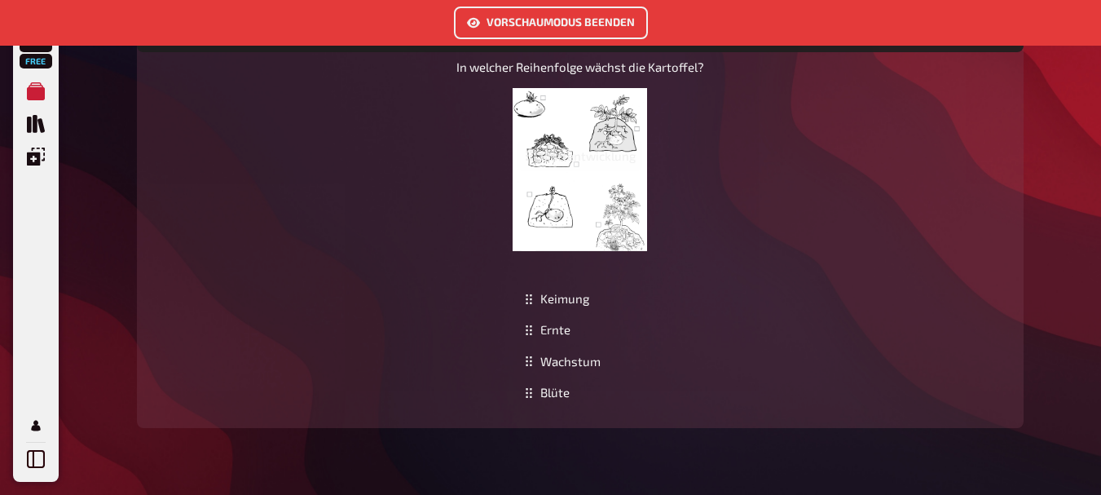
drag, startPoint x: 562, startPoint y: 342, endPoint x: 549, endPoint y: 200, distance: 143.3
click at [549, 172] on div "Blattentwicklung" at bounding box center [580, 156] width 125 height 32
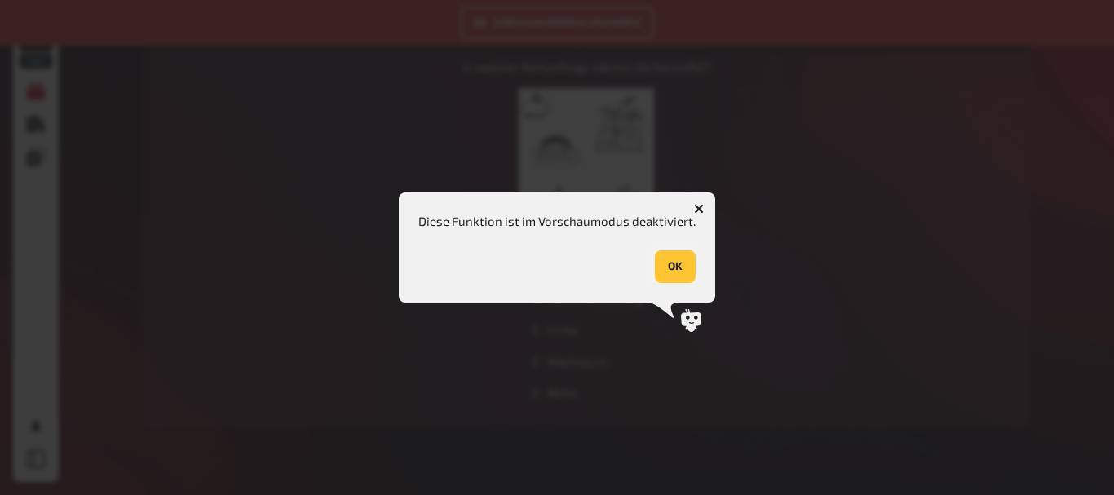
click at [681, 258] on button "OK" at bounding box center [675, 266] width 41 height 33
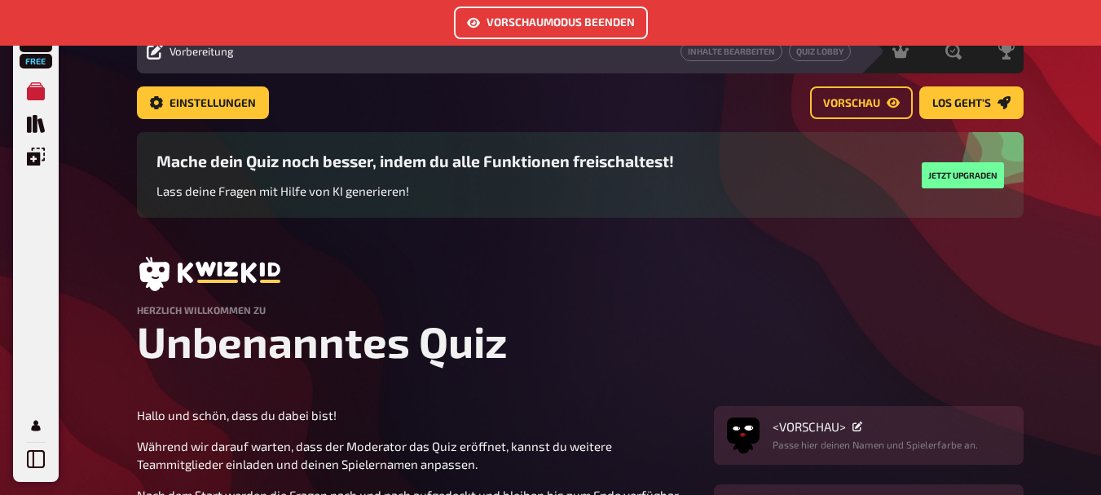
scroll to position [101, 0]
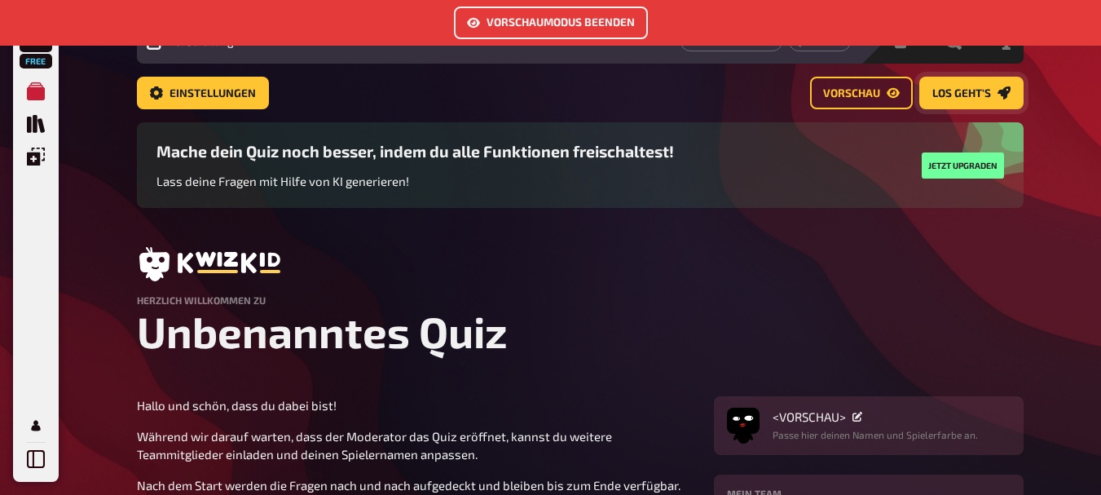
click at [942, 91] on span "Los geht's" at bounding box center [962, 93] width 59 height 11
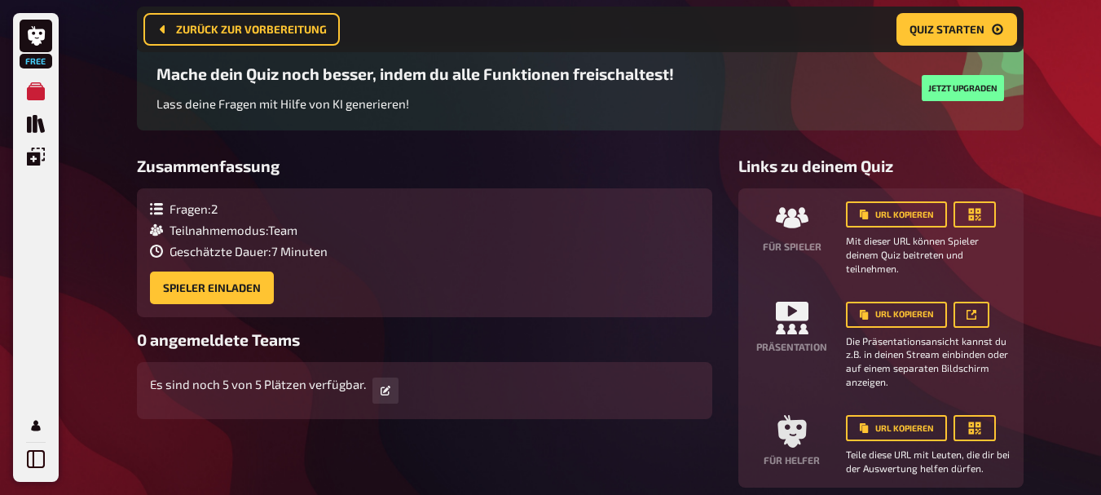
scroll to position [127, 0]
click at [236, 281] on button "Spieler einladen" at bounding box center [212, 287] width 124 height 33
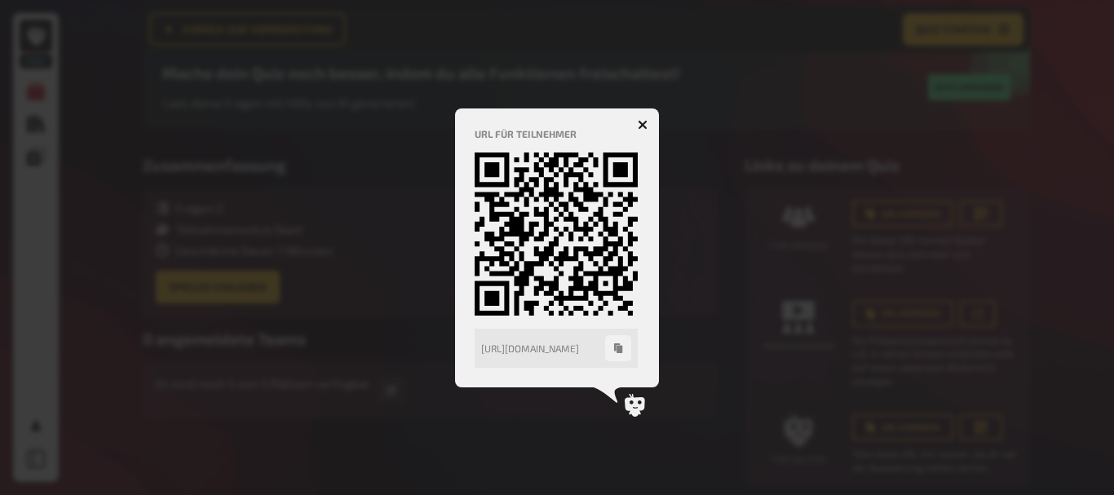
click at [643, 126] on icon "button" at bounding box center [642, 124] width 15 height 15
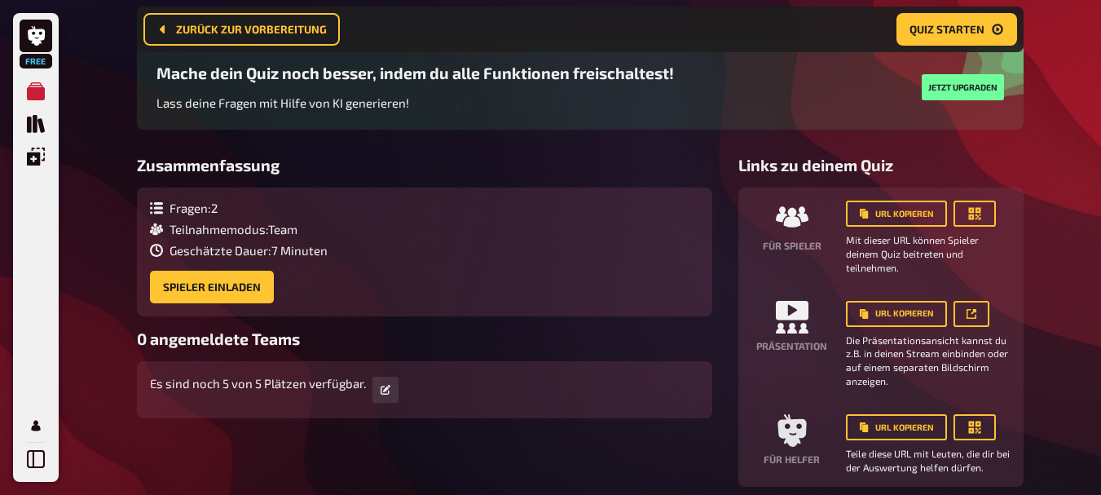
click at [631, 217] on div "Fragen : 2 Teilnahmemodus : Team Geschätzte Dauer : 7 Minuten Spieler einladen" at bounding box center [424, 252] width 549 height 103
drag, startPoint x: 254, startPoint y: 226, endPoint x: 208, endPoint y: 214, distance: 47.1
click at [208, 214] on div "Fragen : 2" at bounding box center [239, 208] width 178 height 15
click at [202, 213] on div "Fragen : 2" at bounding box center [239, 208] width 178 height 15
click at [156, 207] on icon at bounding box center [157, 208] width 9 height 2
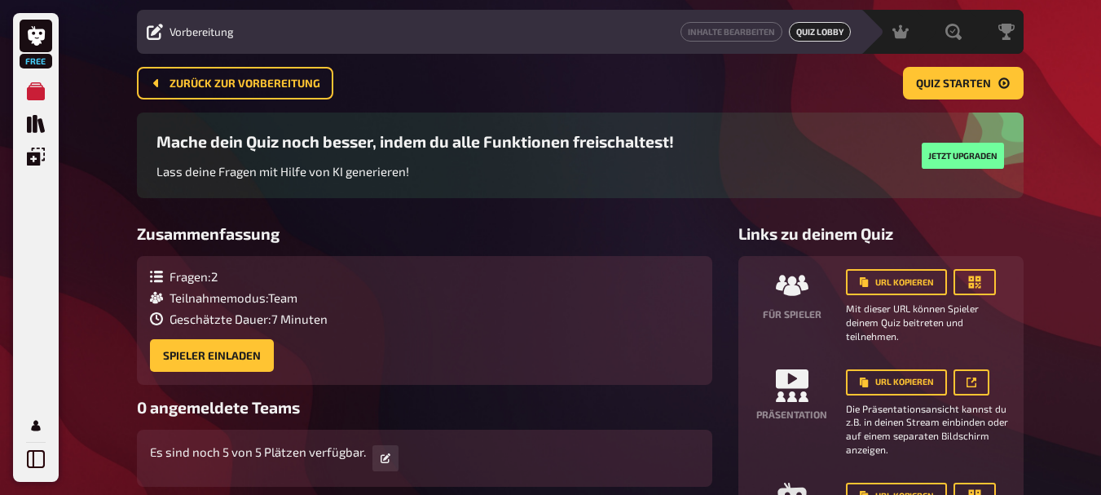
scroll to position [44, 0]
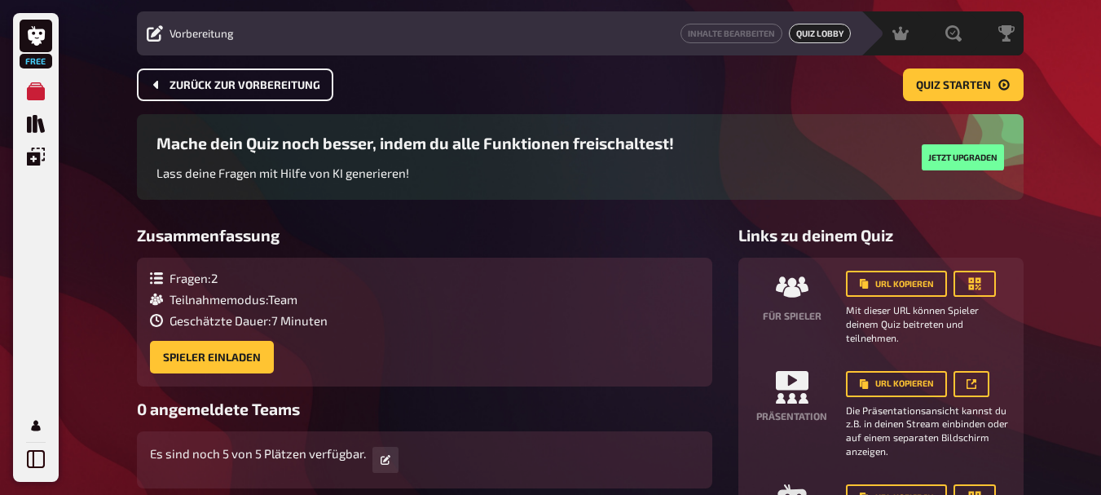
click at [244, 85] on span "Zurück zur Vorbereitung" at bounding box center [245, 85] width 151 height 11
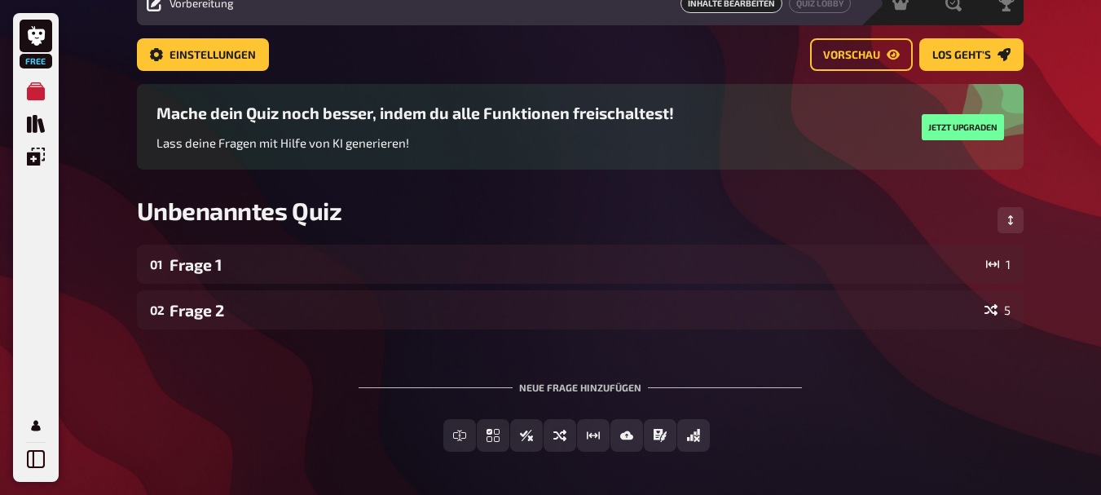
scroll to position [79, 0]
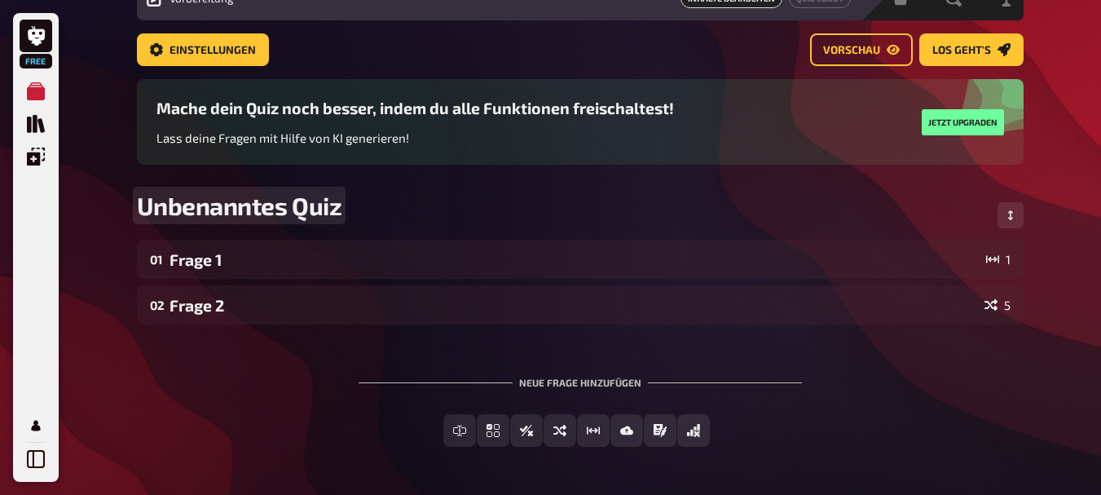
click at [315, 205] on span "Unbenanntes Quiz" at bounding box center [239, 205] width 205 height 29
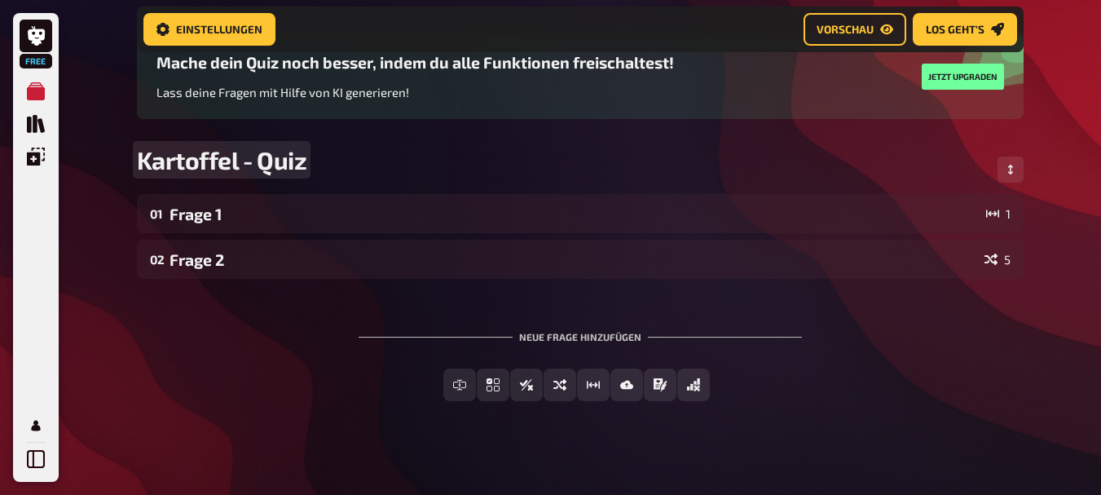
scroll to position [140, 0]
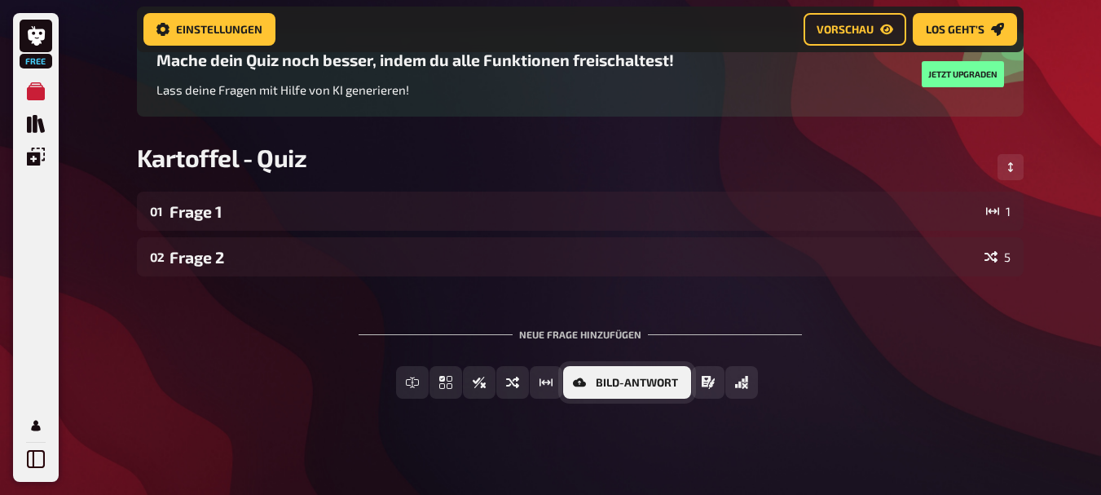
click at [596, 386] on span "Bild-Antwort" at bounding box center [637, 382] width 82 height 11
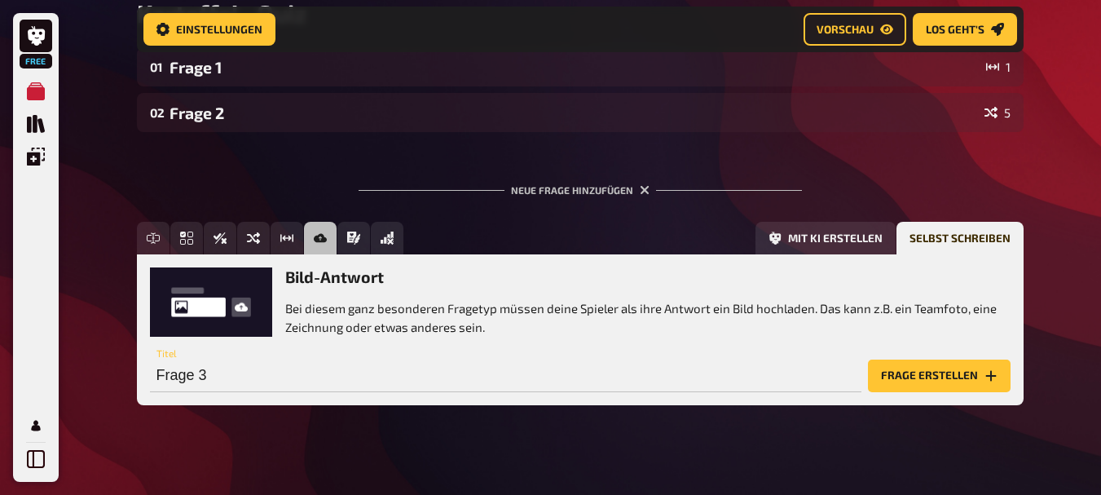
scroll to position [299, 0]
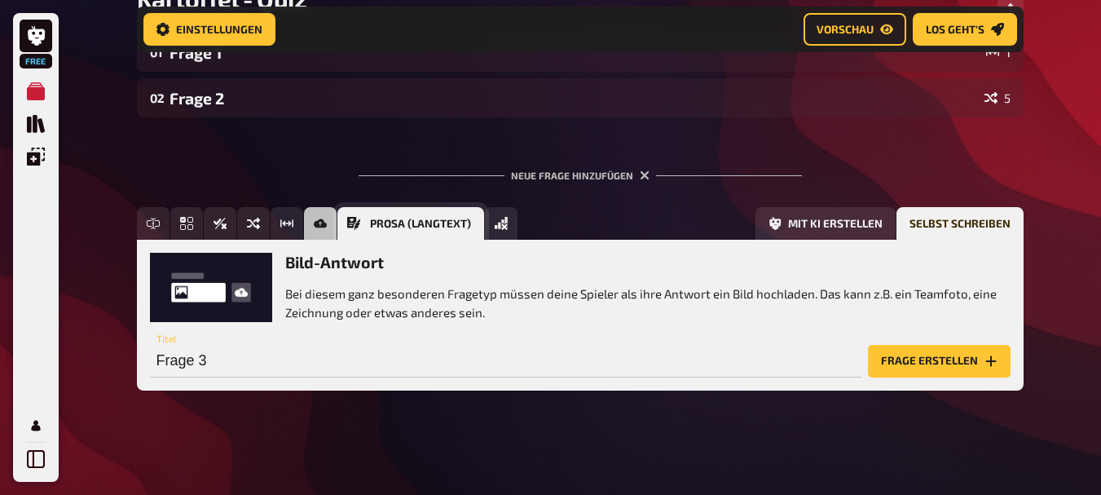
click at [348, 222] on icon "Prosa (Langtext)" at bounding box center [353, 223] width 13 height 13
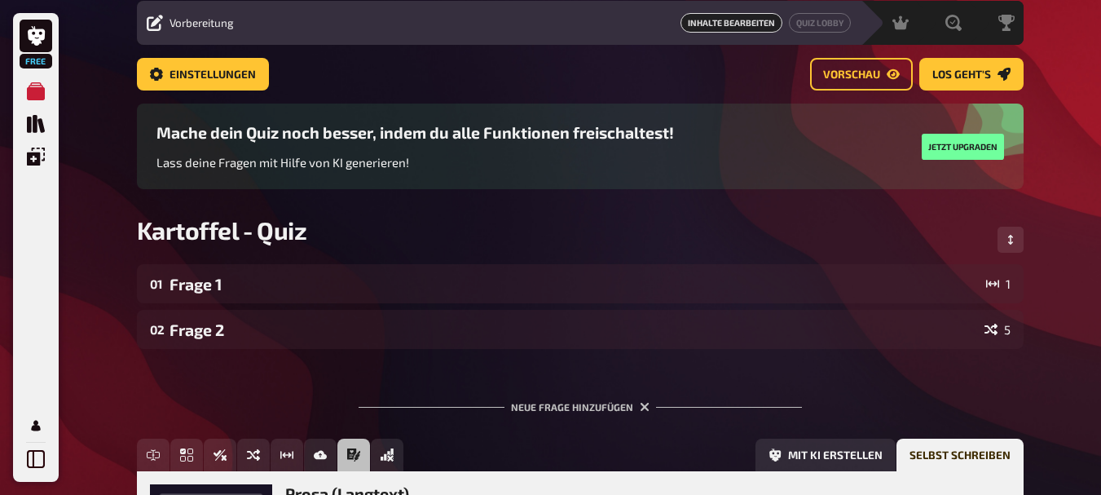
scroll to position [51, 0]
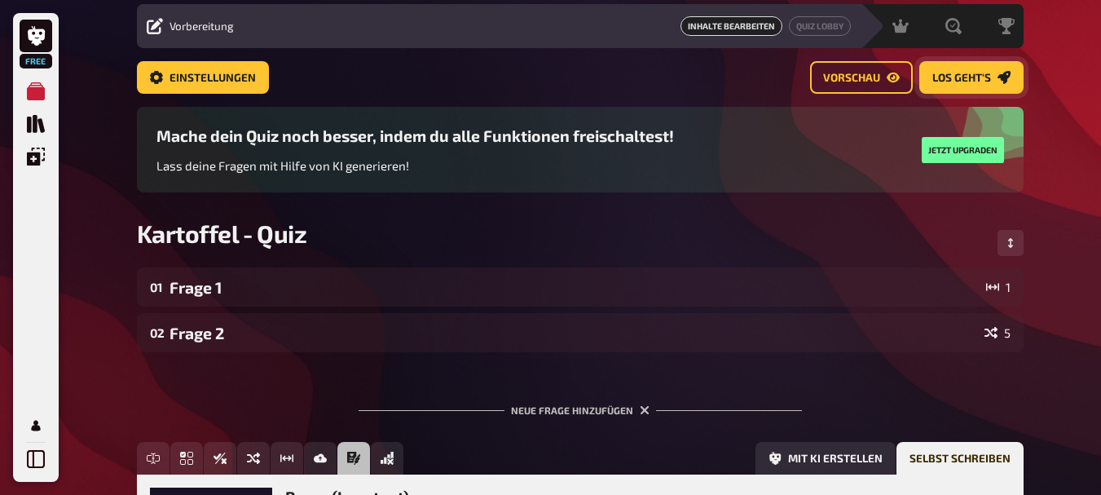
click at [962, 77] on span "Los geht's" at bounding box center [962, 78] width 59 height 11
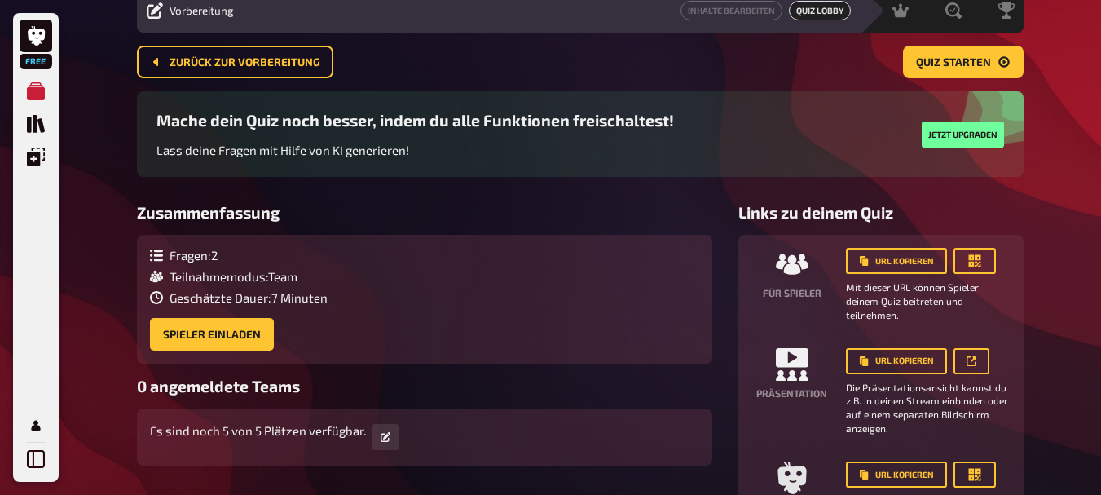
scroll to position [86, 0]
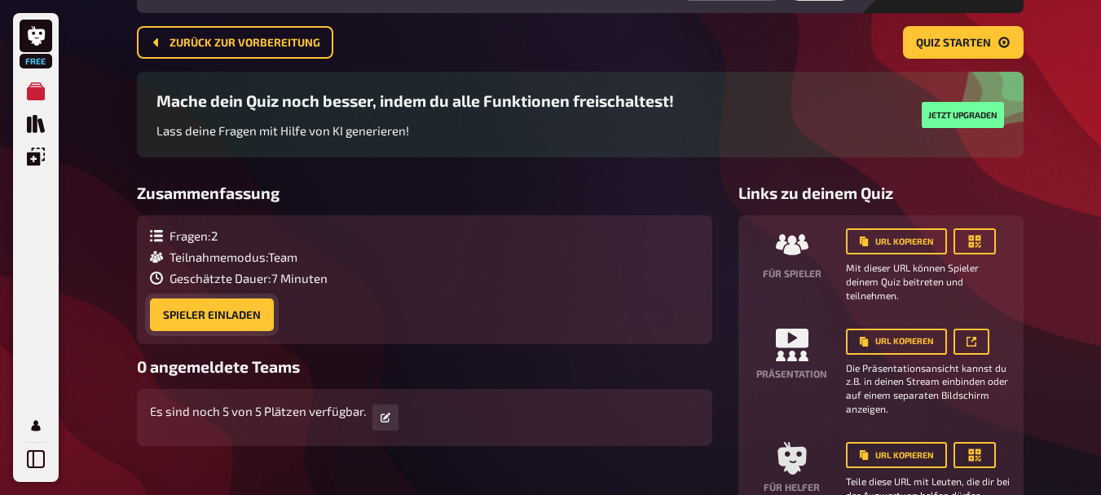
click at [242, 317] on button "Spieler einladen" at bounding box center [212, 314] width 124 height 33
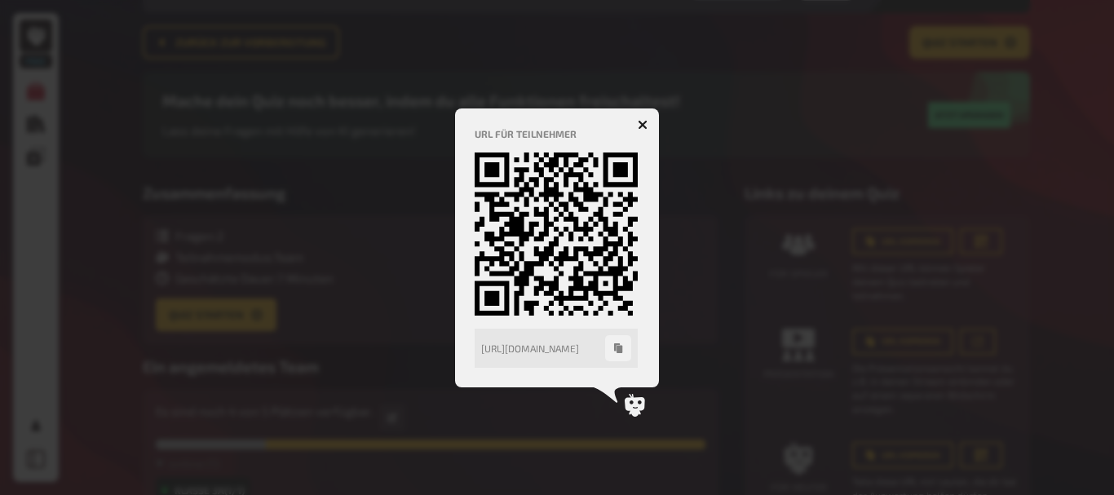
click at [644, 122] on icon "button" at bounding box center [642, 124] width 15 height 15
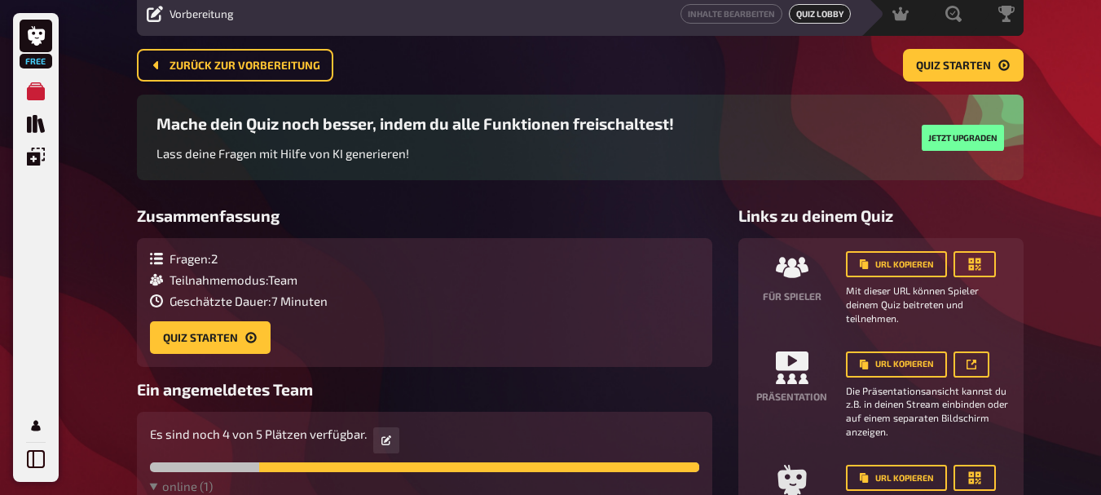
scroll to position [60, 0]
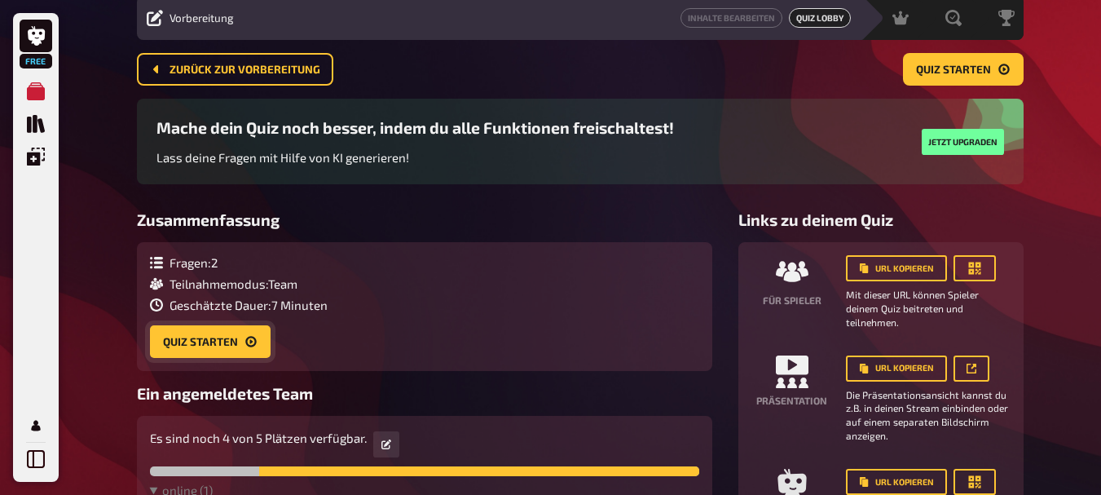
click at [226, 325] on button "Quiz starten" at bounding box center [210, 341] width 121 height 33
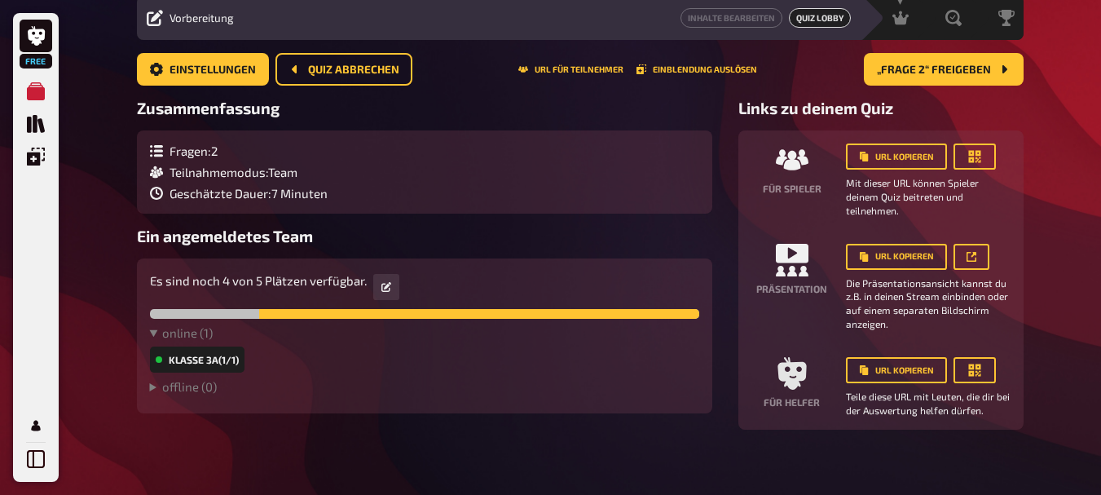
scroll to position [32, 0]
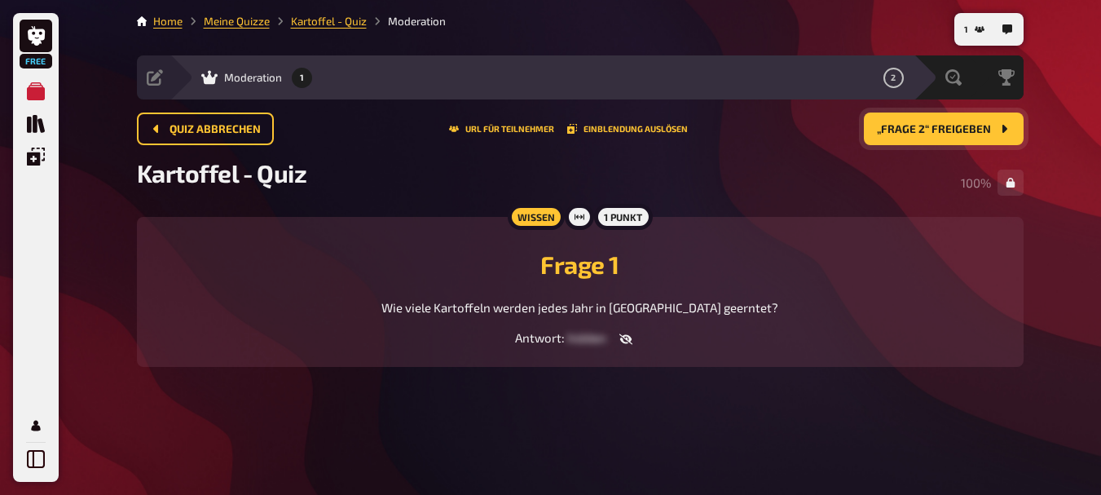
click at [932, 112] on button "„Frage 2“ freigeben" at bounding box center [944, 128] width 160 height 33
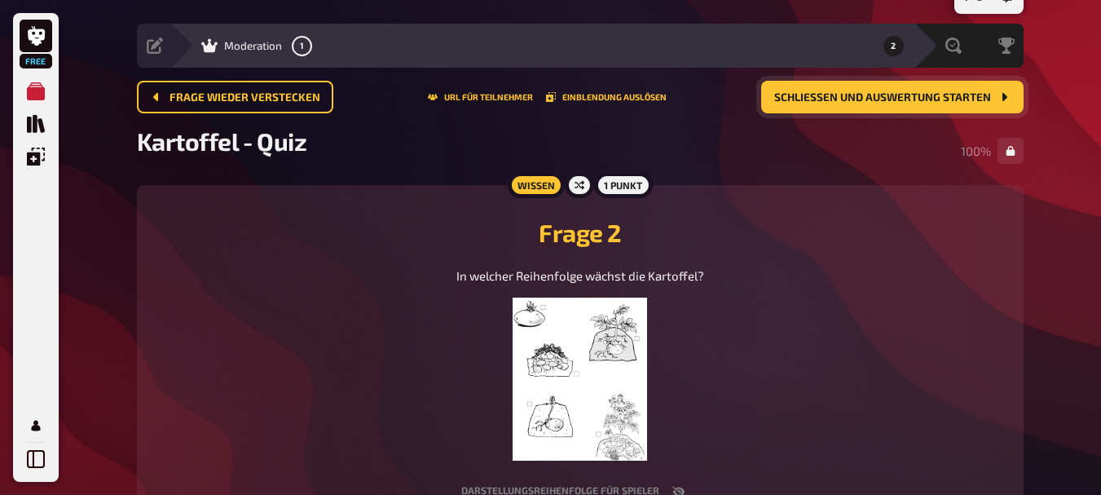
click at [932, 86] on button "Schließen und Auswertung starten" at bounding box center [892, 97] width 262 height 33
